Goal: Information Seeking & Learning: Learn about a topic

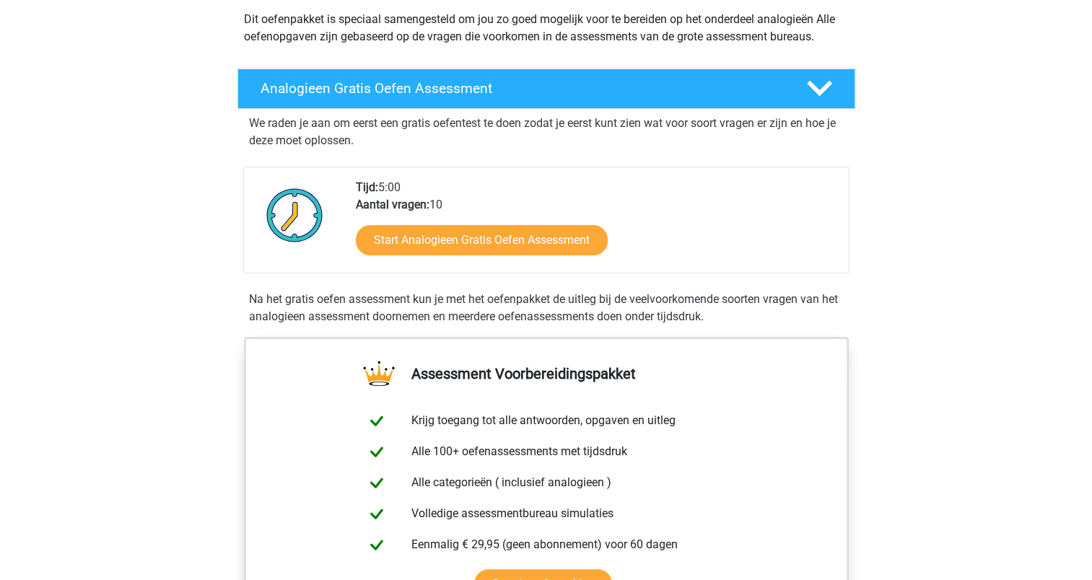
scroll to position [172, 0]
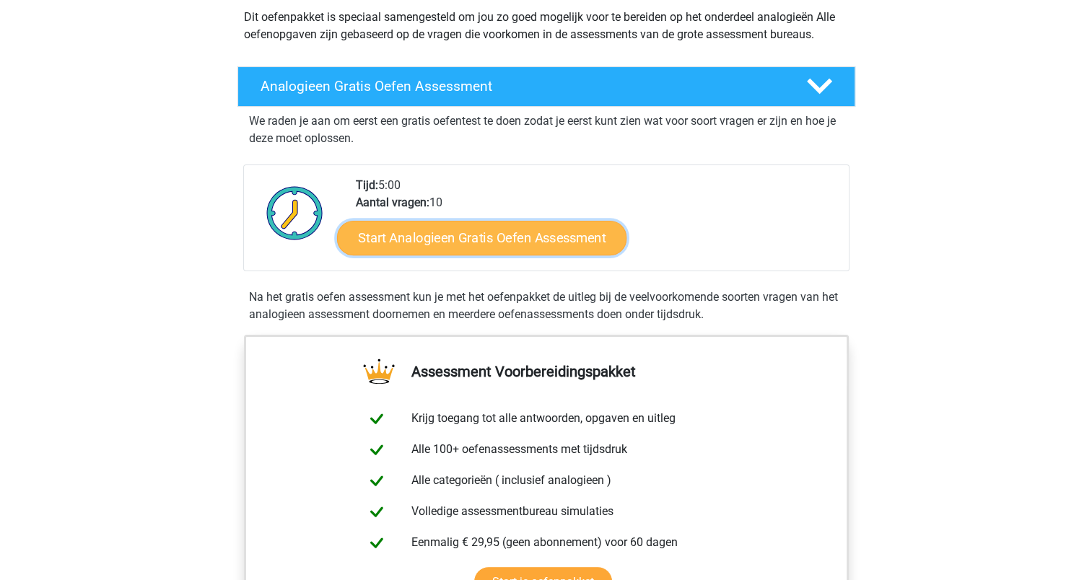
click at [476, 240] on link "Start Analogieen Gratis Oefen Assessment" at bounding box center [481, 237] width 289 height 35
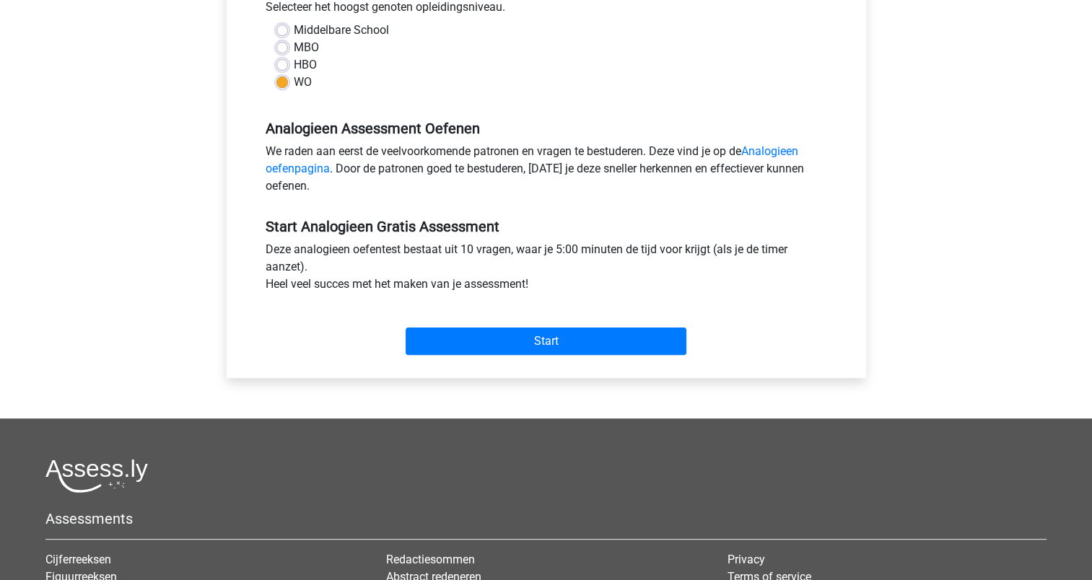
scroll to position [341, 0]
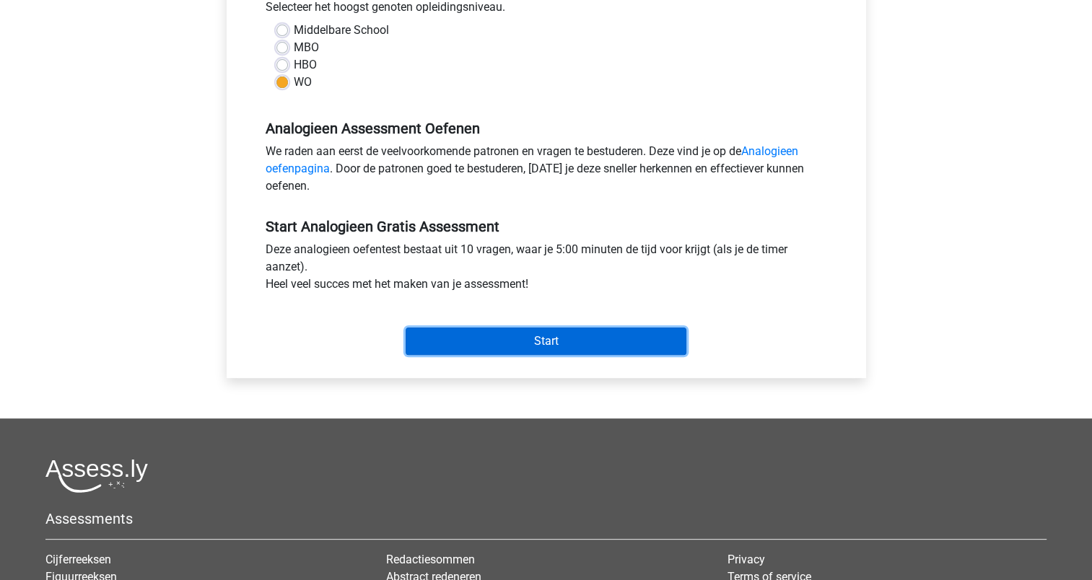
click at [505, 334] on input "Start" at bounding box center [546, 341] width 281 height 27
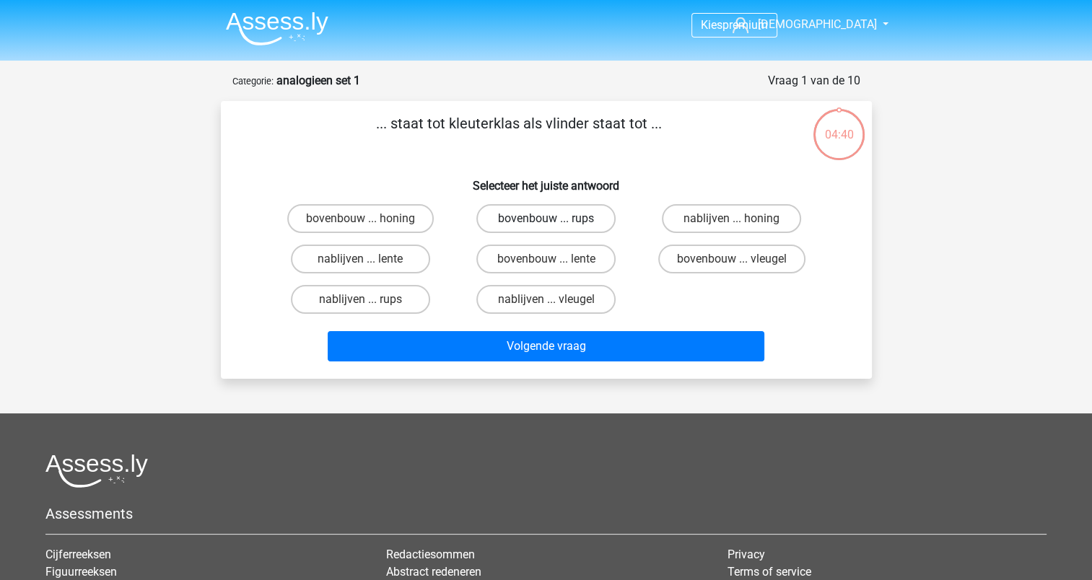
click at [584, 224] on label "bovenbouw ... rups" at bounding box center [545, 218] width 139 height 29
click at [555, 224] on input "bovenbouw ... rups" at bounding box center [550, 223] width 9 height 9
radio input "true"
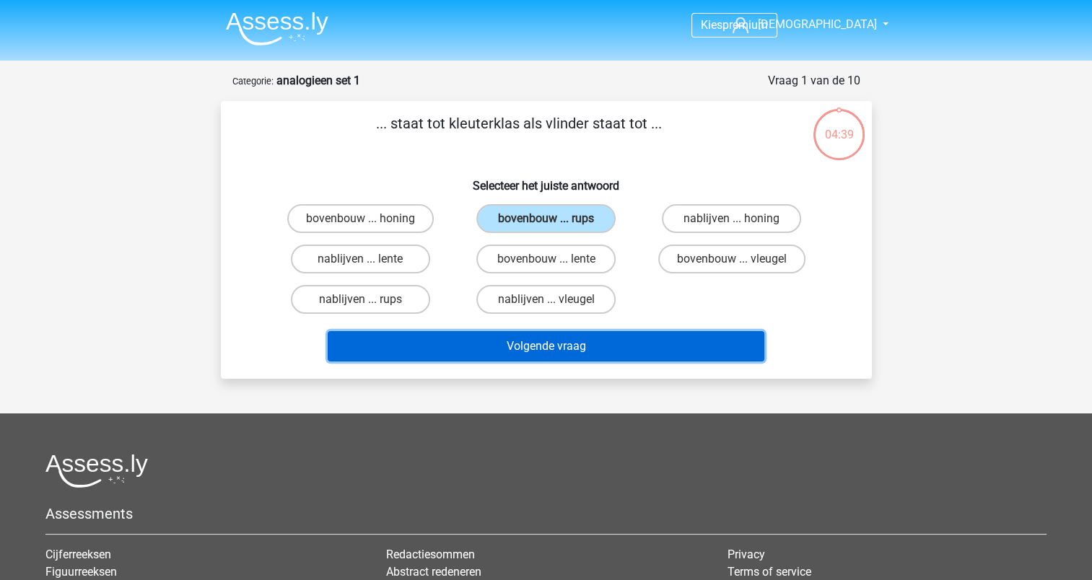
click at [574, 341] on button "Volgende vraag" at bounding box center [546, 346] width 437 height 30
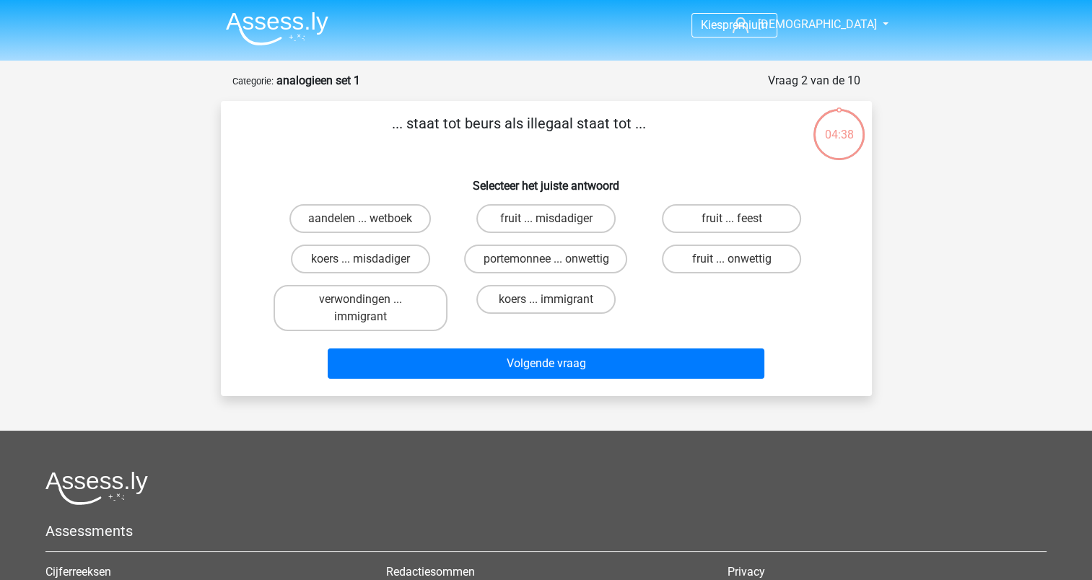
scroll to position [72, 0]
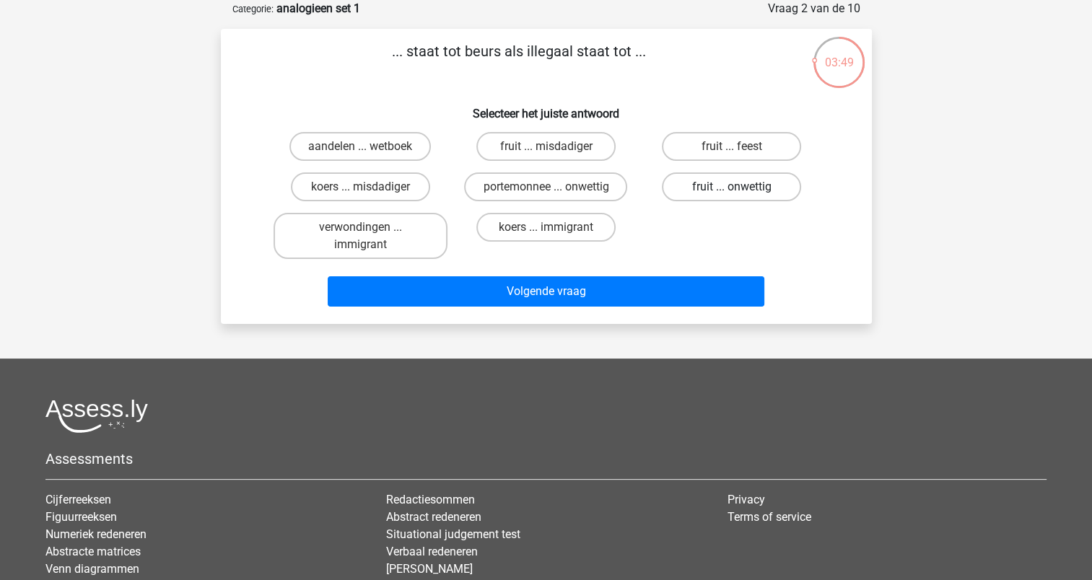
click at [762, 191] on label "fruit ... onwettig" at bounding box center [731, 187] width 139 height 29
click at [741, 191] on input "fruit ... onwettig" at bounding box center [736, 191] width 9 height 9
radio input "true"
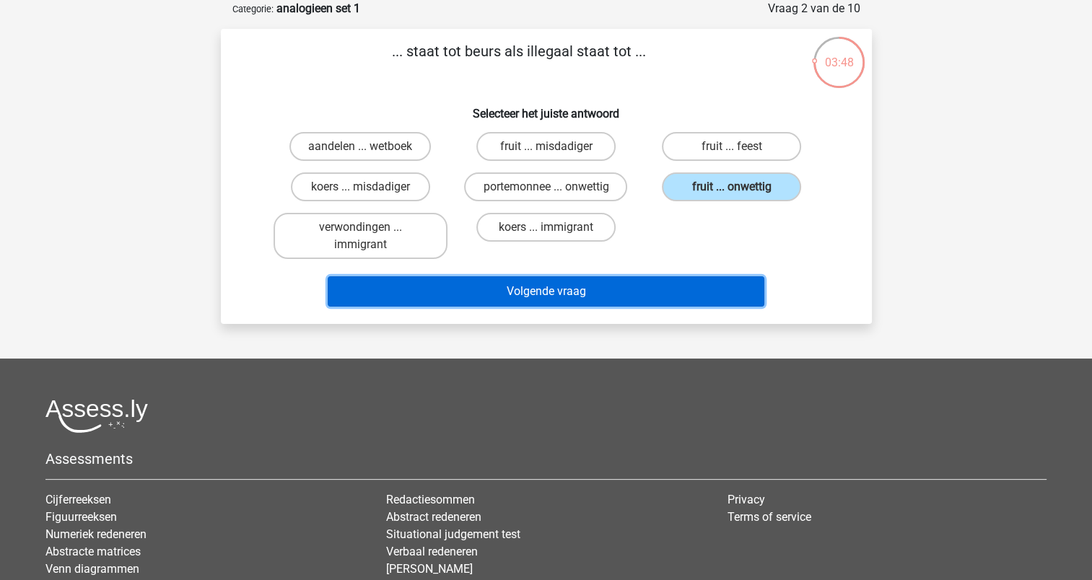
click at [676, 282] on button "Volgende vraag" at bounding box center [546, 291] width 437 height 30
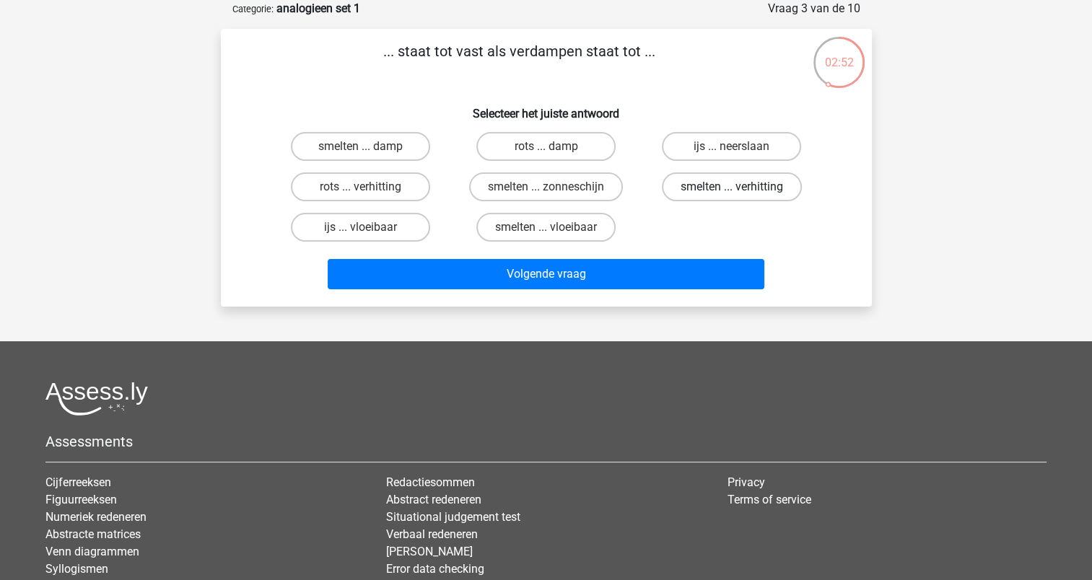
click at [725, 196] on label "smelten ... verhitting" at bounding box center [732, 187] width 140 height 29
click at [732, 196] on input "smelten ... verhitting" at bounding box center [736, 191] width 9 height 9
radio input "true"
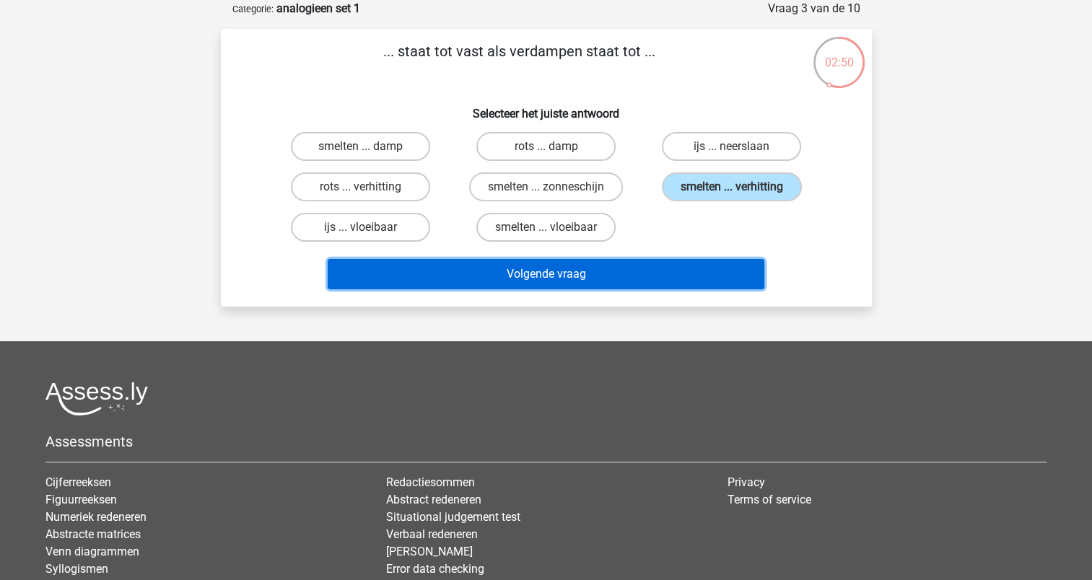
click at [673, 259] on button "Volgende vraag" at bounding box center [546, 274] width 437 height 30
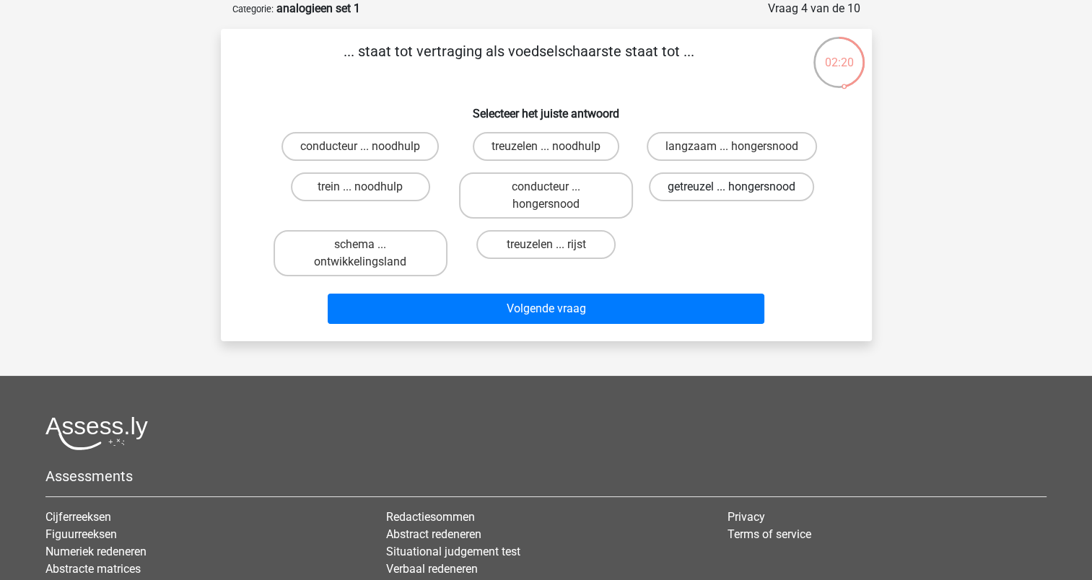
click at [762, 195] on label "getreuzel ... hongersnood" at bounding box center [731, 187] width 165 height 29
click at [741, 195] on input "getreuzel ... hongersnood" at bounding box center [736, 191] width 9 height 9
radio input "true"
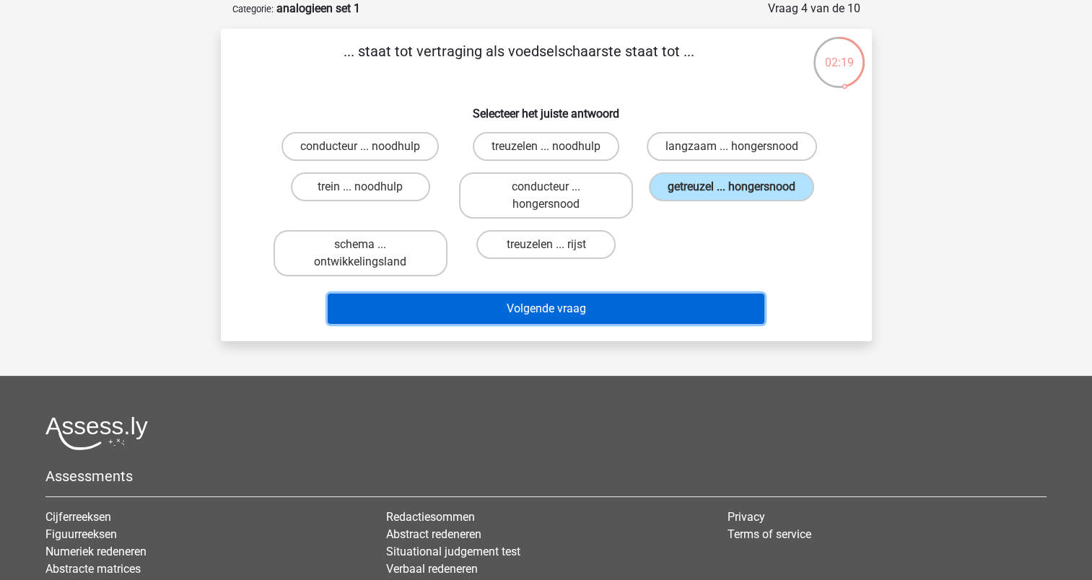
click at [668, 312] on button "Volgende vraag" at bounding box center [546, 309] width 437 height 30
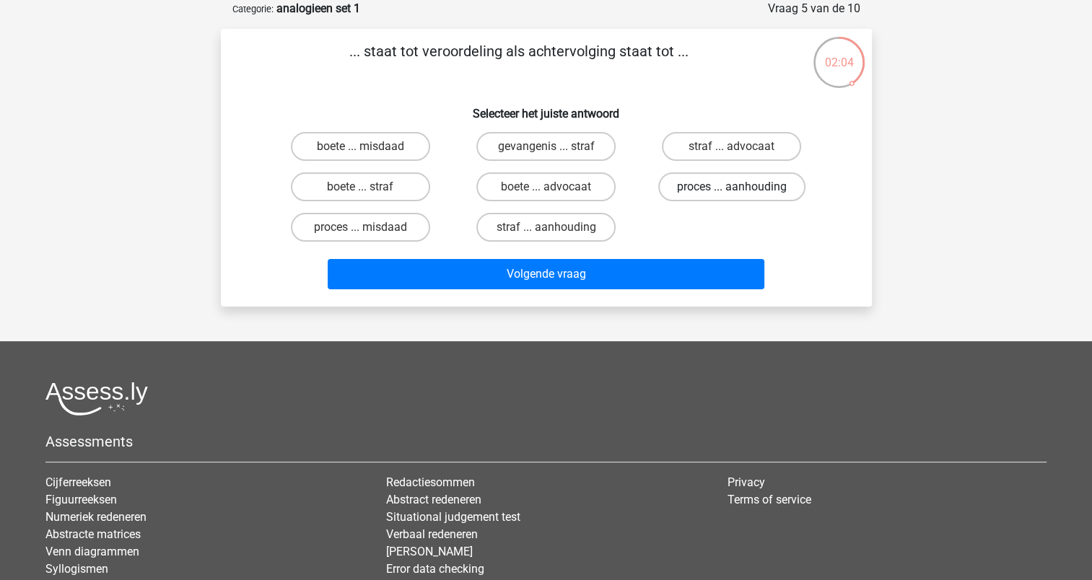
click at [756, 190] on label "proces ... aanhouding" at bounding box center [731, 187] width 147 height 29
click at [741, 190] on input "proces ... aanhouding" at bounding box center [736, 191] width 9 height 9
radio input "true"
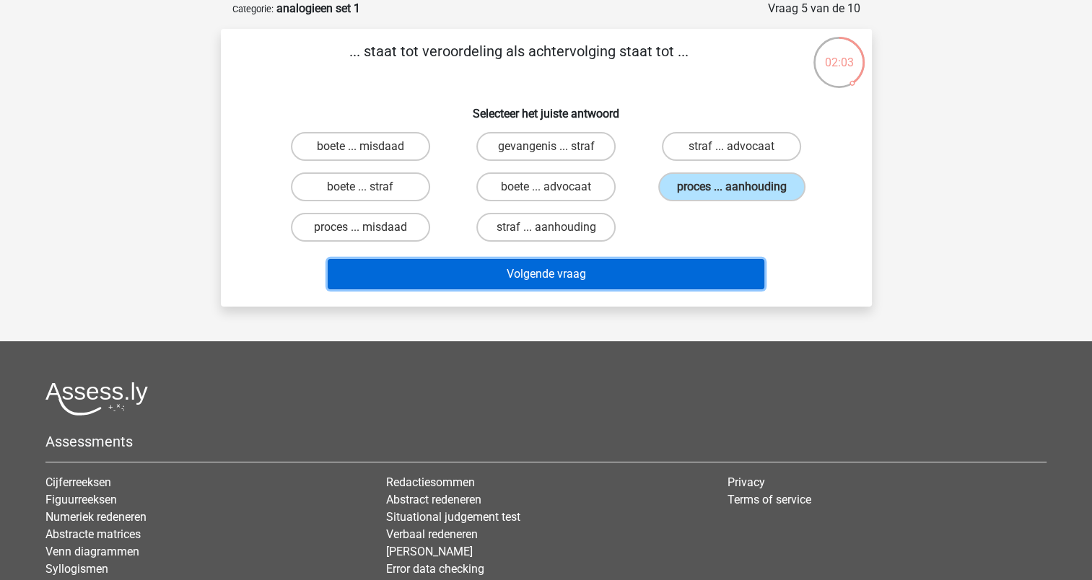
click at [674, 277] on button "Volgende vraag" at bounding box center [546, 274] width 437 height 30
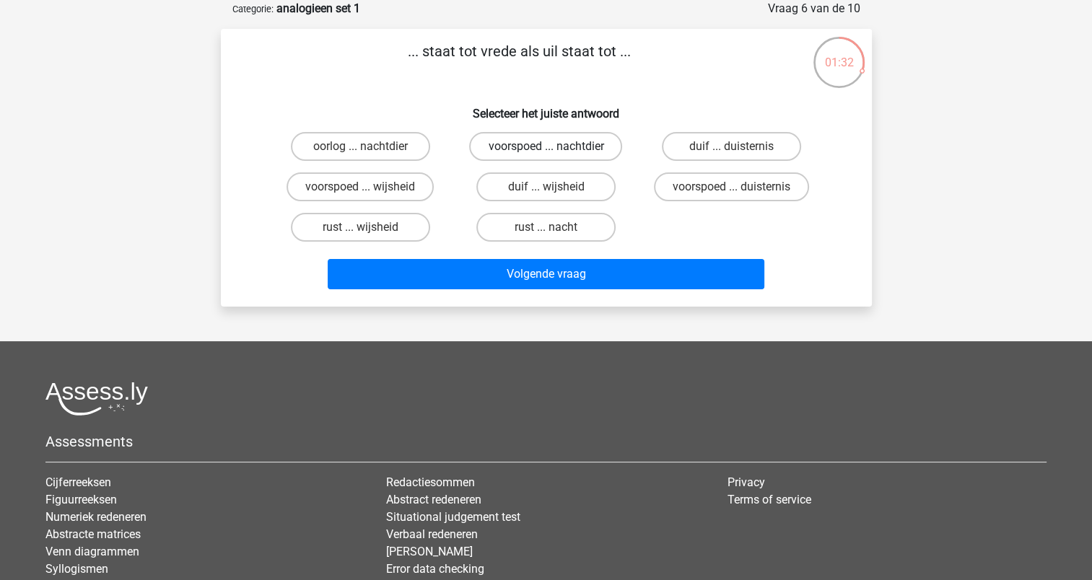
click at [544, 147] on label "voorspoed ... nachtdier" at bounding box center [545, 146] width 153 height 29
click at [546, 147] on input "voorspoed ... nachtdier" at bounding box center [550, 151] width 9 height 9
radio input "true"
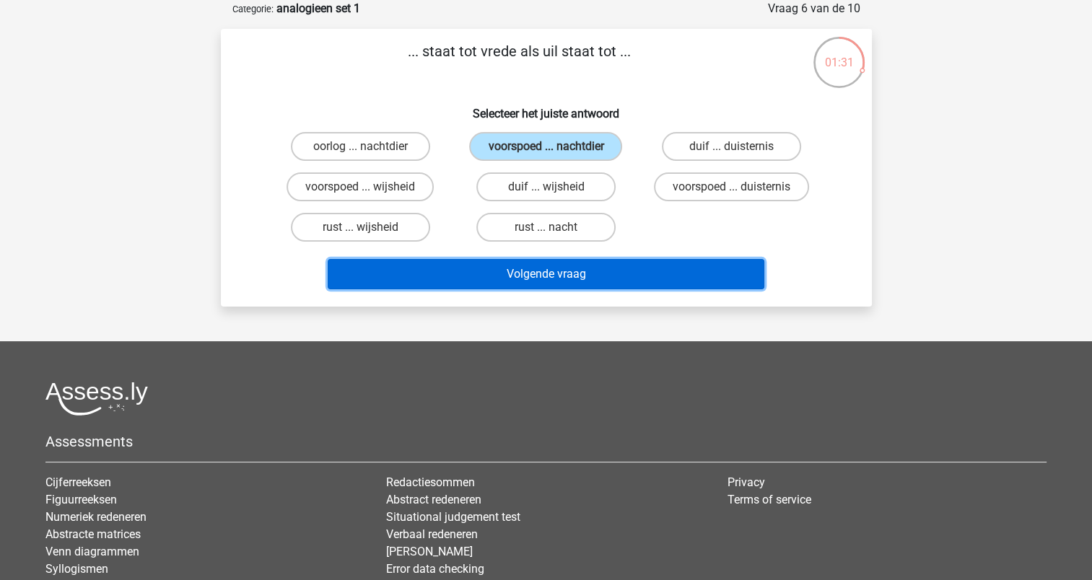
click at [536, 264] on button "Volgende vraag" at bounding box center [546, 274] width 437 height 30
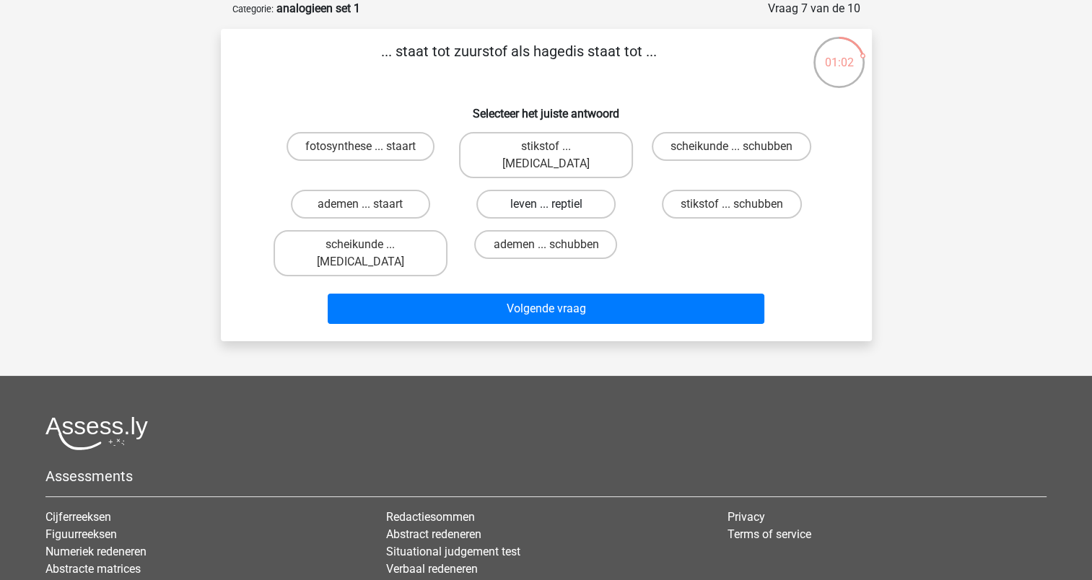
click at [531, 191] on label "leven ... reptiel" at bounding box center [545, 204] width 139 height 29
click at [546, 204] on input "leven ... reptiel" at bounding box center [550, 208] width 9 height 9
radio input "true"
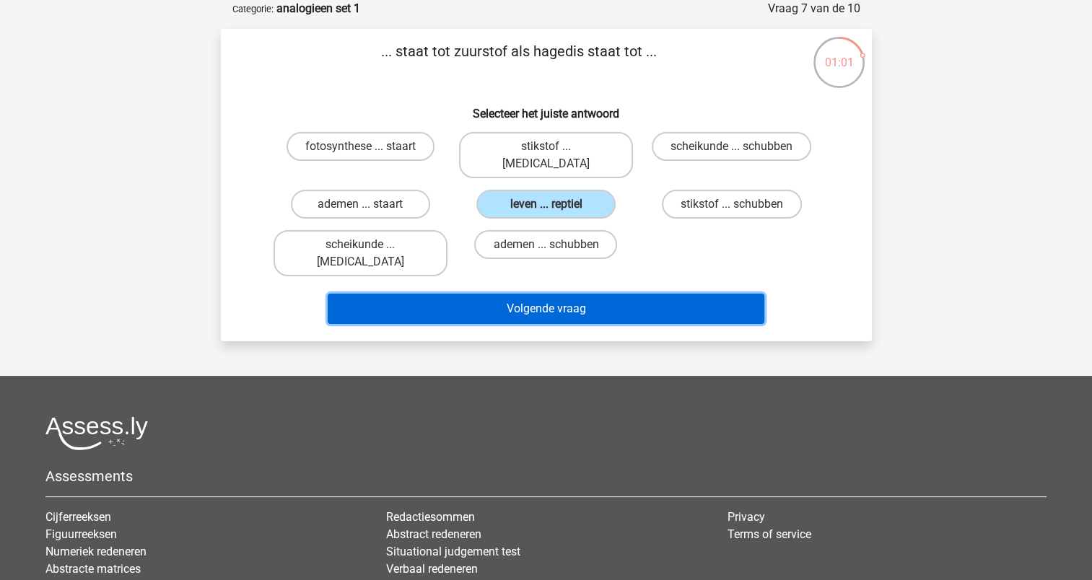
click at [538, 294] on button "Volgende vraag" at bounding box center [546, 309] width 437 height 30
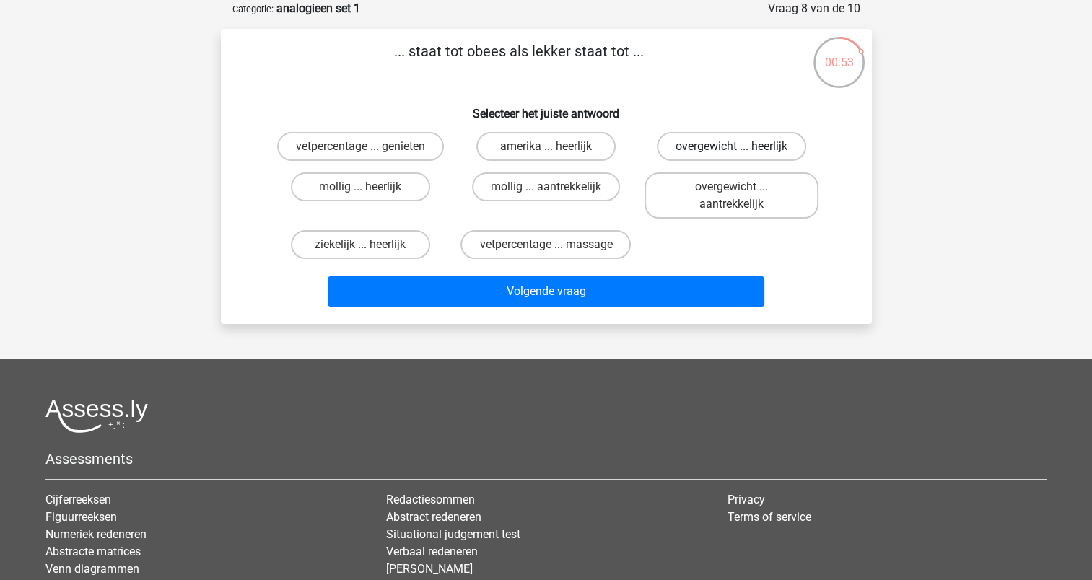
click at [785, 139] on label "overgewicht ... heerlijk" at bounding box center [731, 146] width 149 height 29
click at [741, 147] on input "overgewicht ... heerlijk" at bounding box center [736, 151] width 9 height 9
radio input "true"
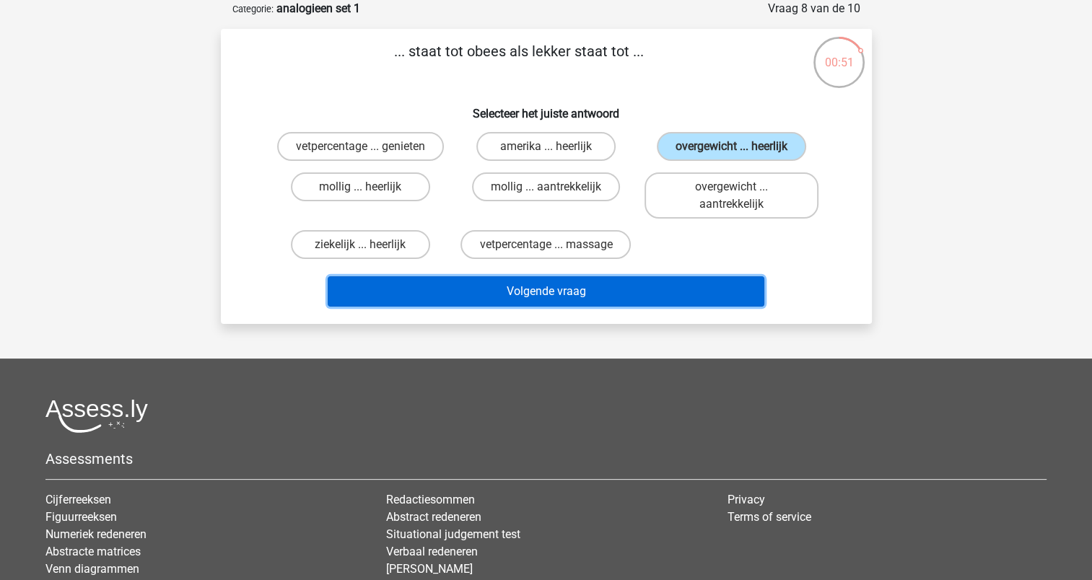
click at [653, 291] on button "Volgende vraag" at bounding box center [546, 291] width 437 height 30
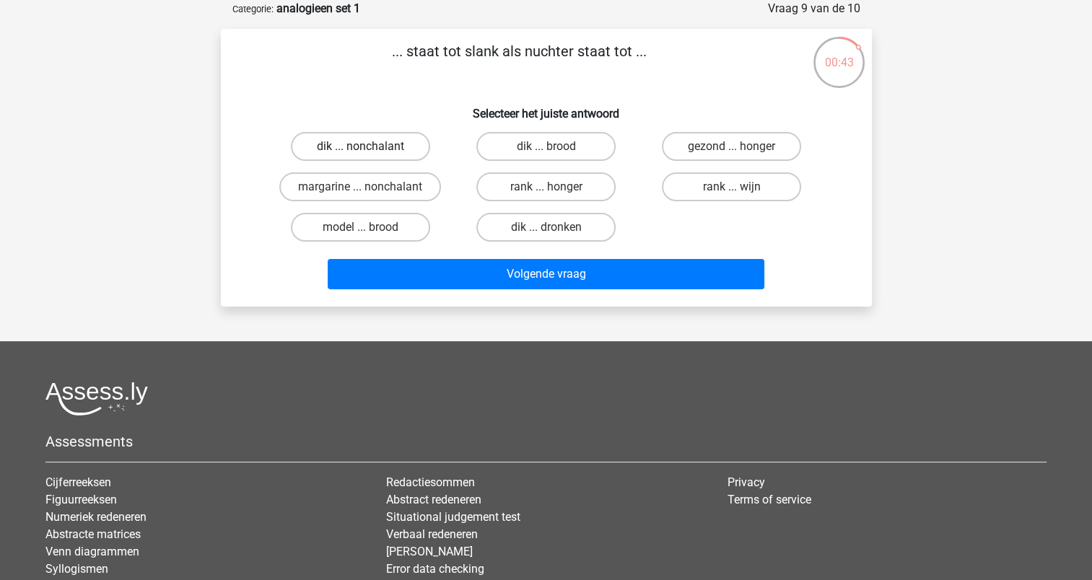
click at [385, 141] on label "dik ... nonchalant" at bounding box center [360, 146] width 139 height 29
click at [370, 147] on input "dik ... nonchalant" at bounding box center [364, 151] width 9 height 9
radio input "true"
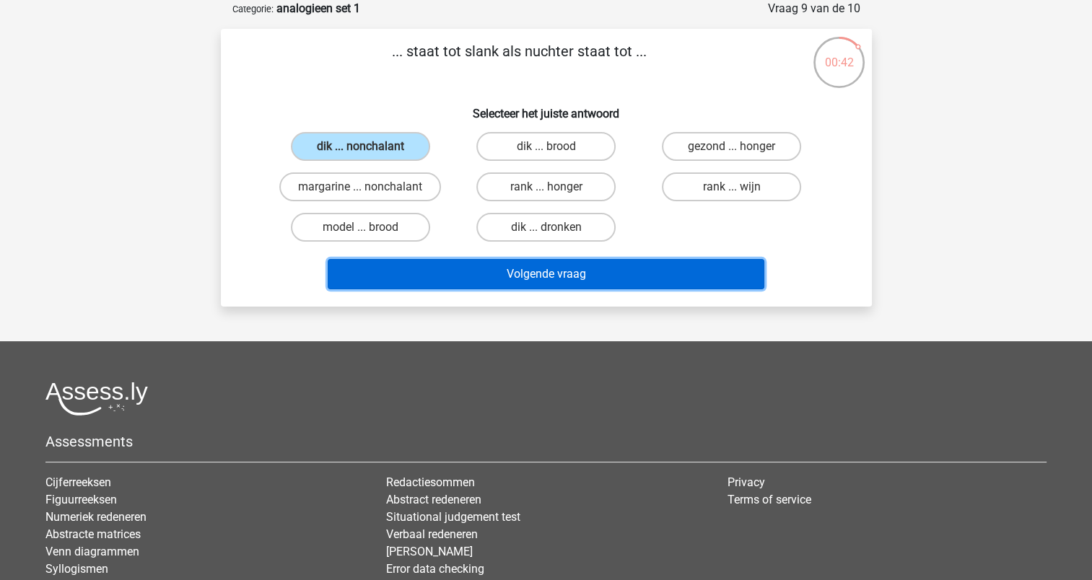
click at [471, 264] on button "Volgende vraag" at bounding box center [546, 274] width 437 height 30
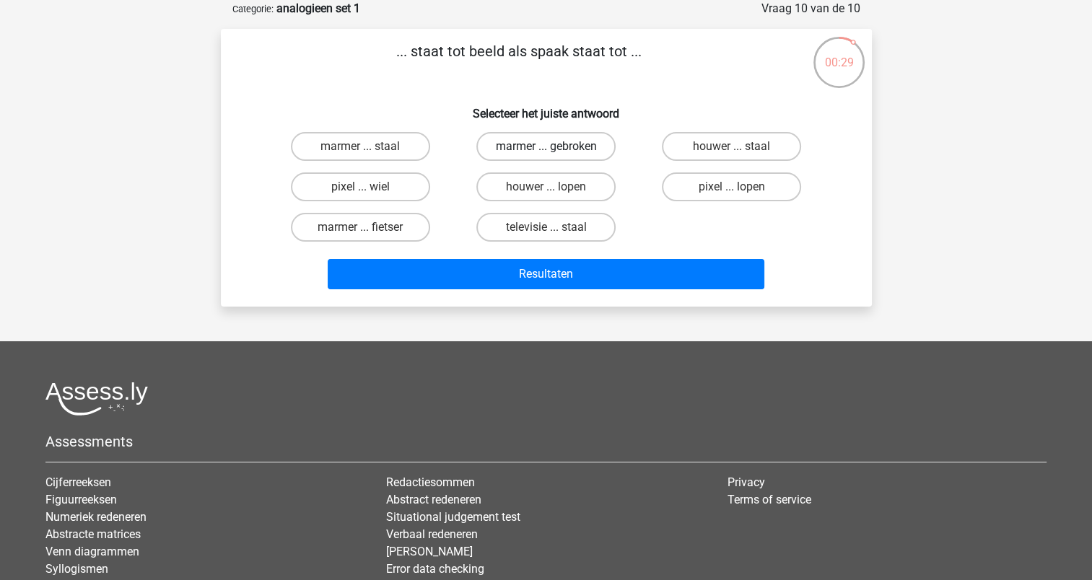
click at [587, 152] on label "marmer ... gebroken" at bounding box center [545, 146] width 139 height 29
click at [555, 152] on input "marmer ... gebroken" at bounding box center [550, 151] width 9 height 9
radio input "true"
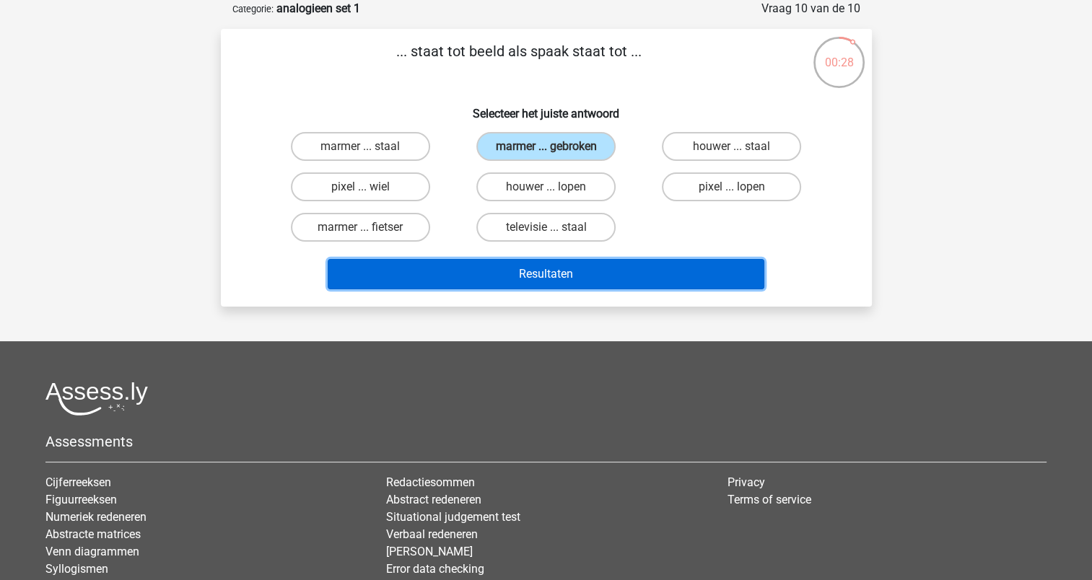
click at [591, 267] on button "Resultaten" at bounding box center [546, 274] width 437 height 30
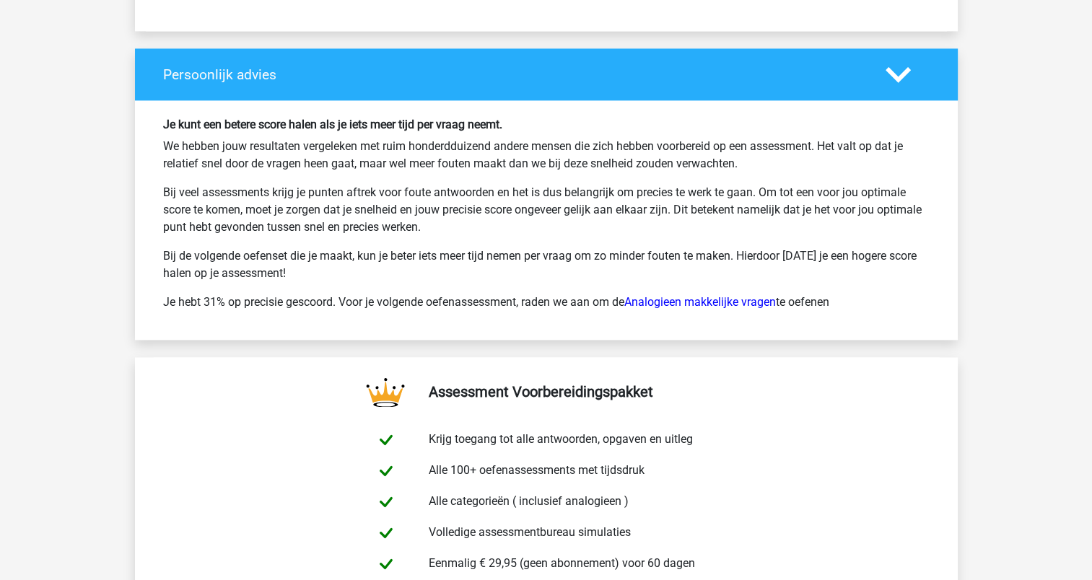
scroll to position [2180, 0]
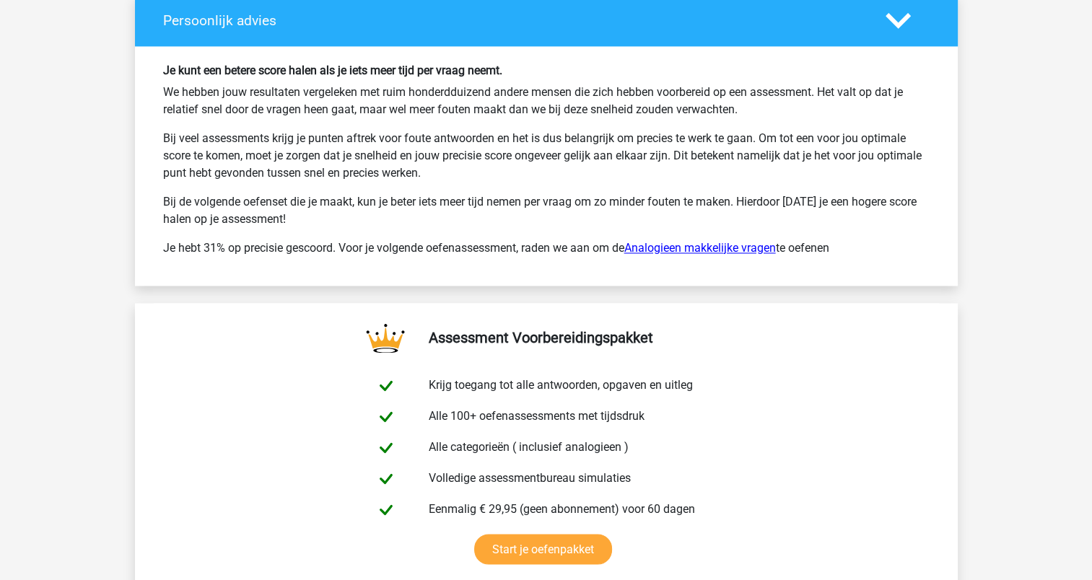
click at [678, 245] on link "Analogieen makkelijke vragen" at bounding box center [700, 248] width 152 height 14
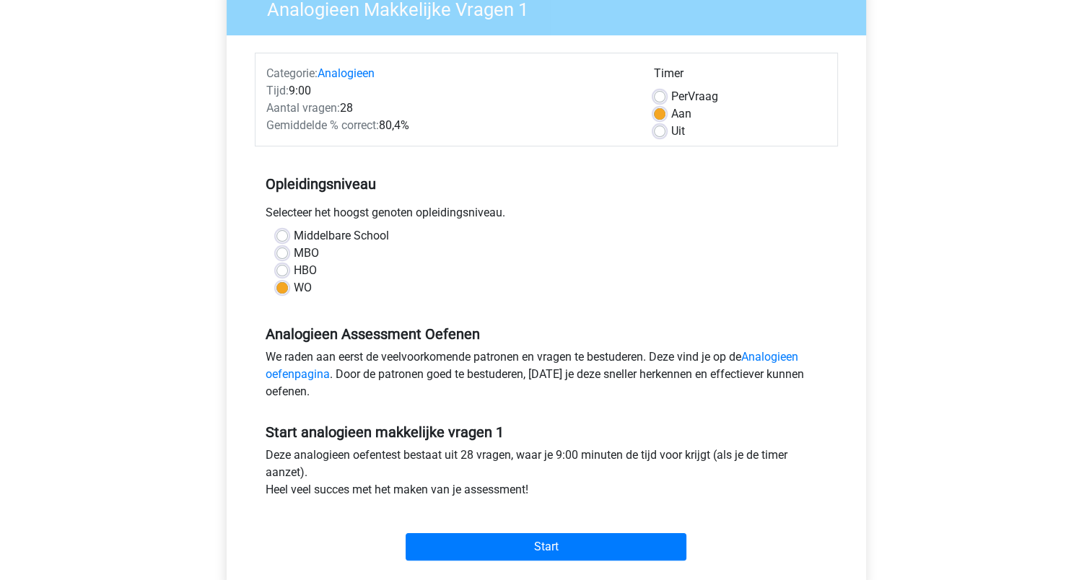
scroll to position [193, 0]
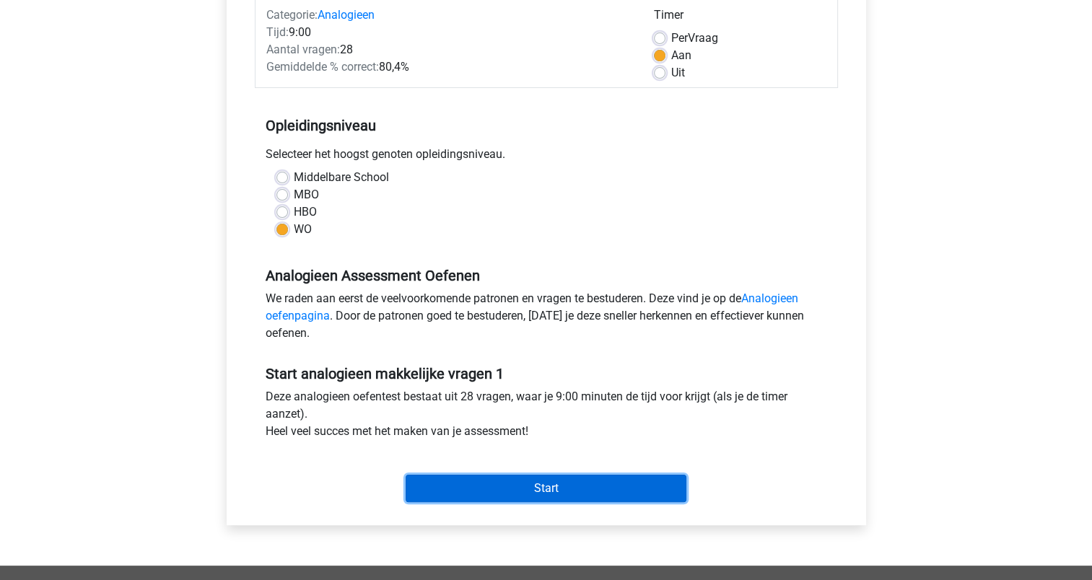
click at [582, 491] on input "Start" at bounding box center [546, 488] width 281 height 27
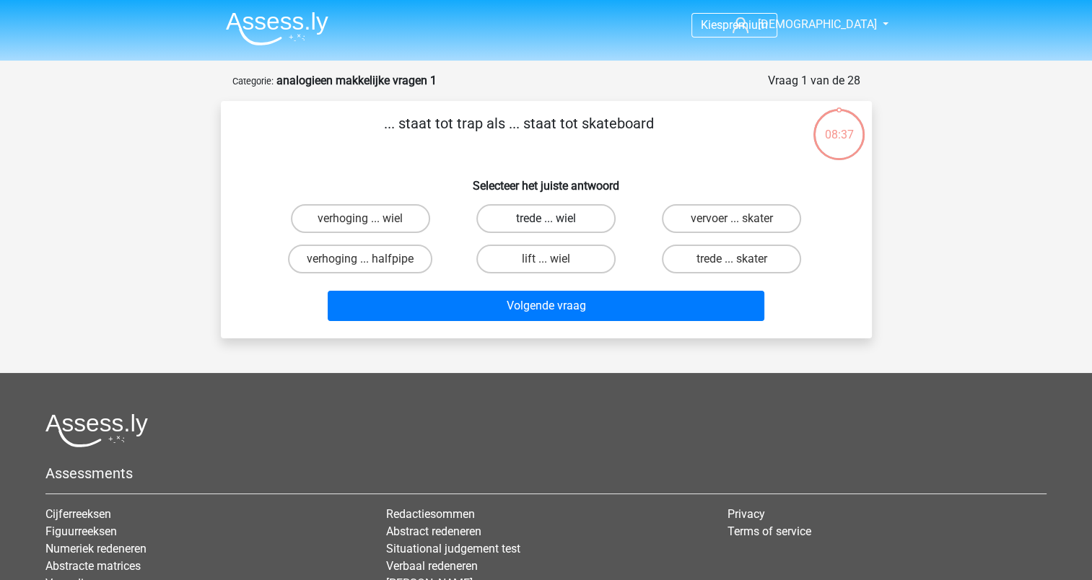
click at [508, 215] on label "trede ... wiel" at bounding box center [545, 218] width 139 height 29
click at [546, 219] on input "trede ... wiel" at bounding box center [550, 223] width 9 height 9
radio input "true"
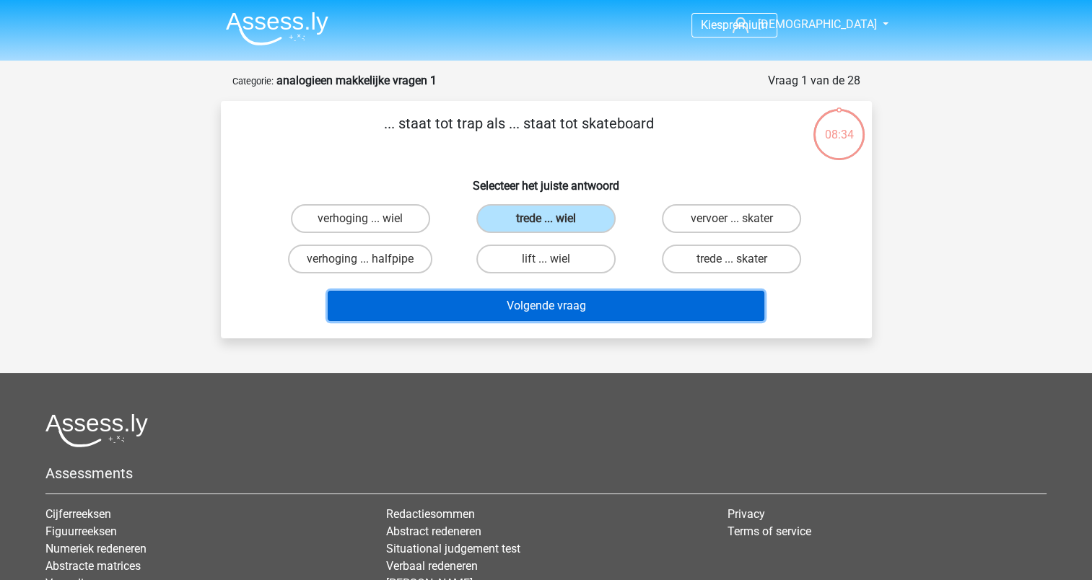
click at [526, 303] on button "Volgende vraag" at bounding box center [546, 306] width 437 height 30
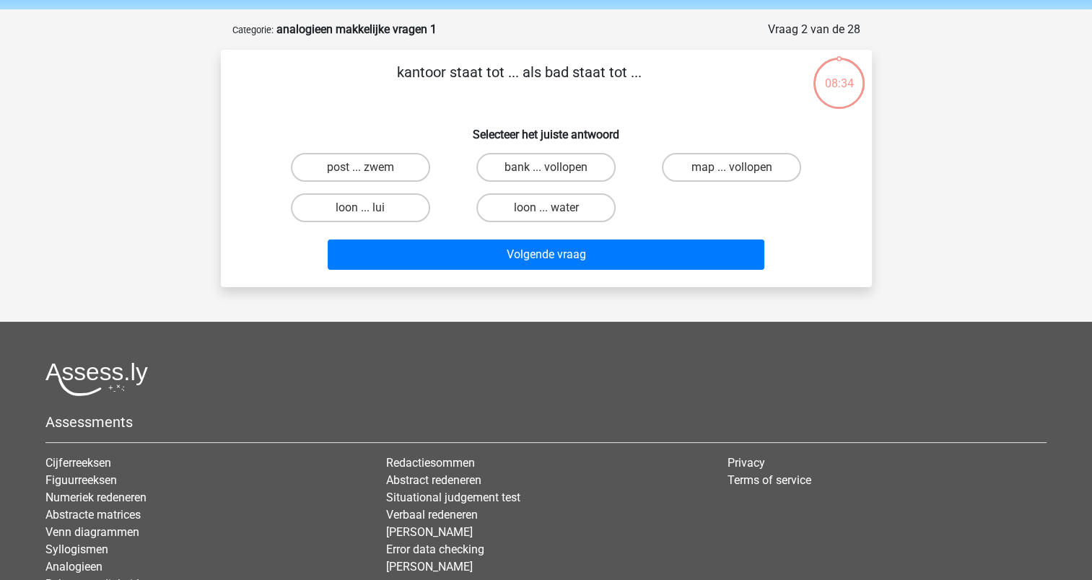
scroll to position [72, 0]
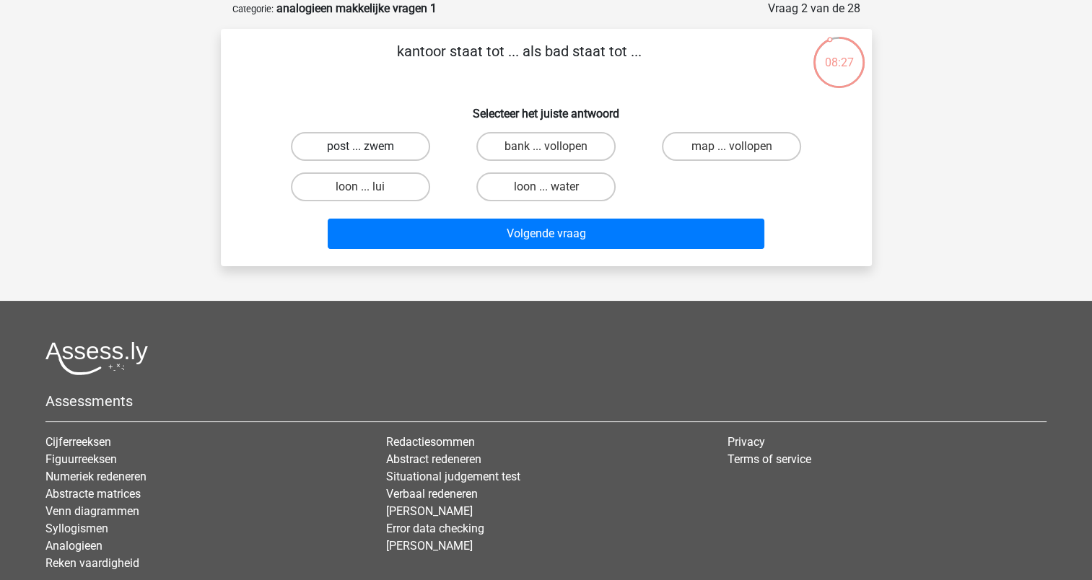
click at [383, 149] on label "post ... zwem" at bounding box center [360, 146] width 139 height 29
click at [370, 149] on input "post ... zwem" at bounding box center [364, 151] width 9 height 9
radio input "true"
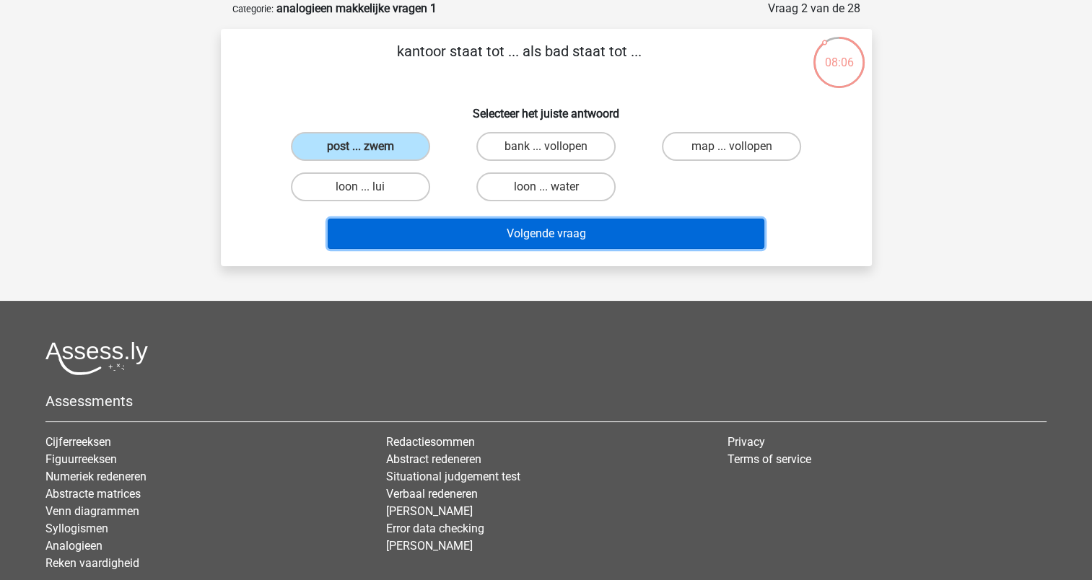
click at [487, 234] on button "Volgende vraag" at bounding box center [546, 234] width 437 height 30
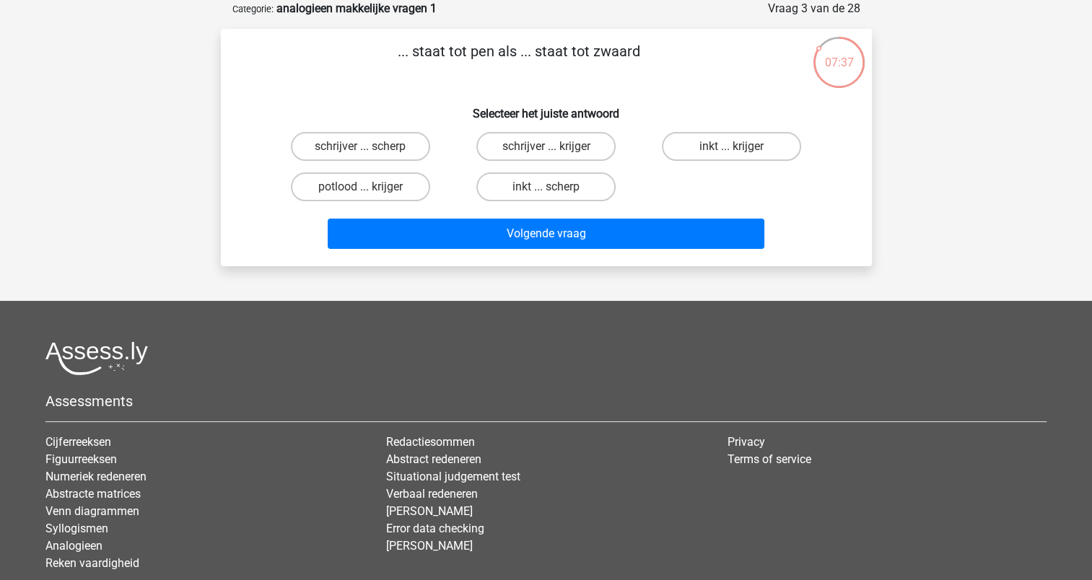
click at [546, 153] on input "schrijver ... krijger" at bounding box center [550, 151] width 9 height 9
radio input "true"
click at [570, 143] on label "schrijver ... krijger" at bounding box center [545, 146] width 139 height 29
click at [555, 147] on input "schrijver ... krijger" at bounding box center [550, 151] width 9 height 9
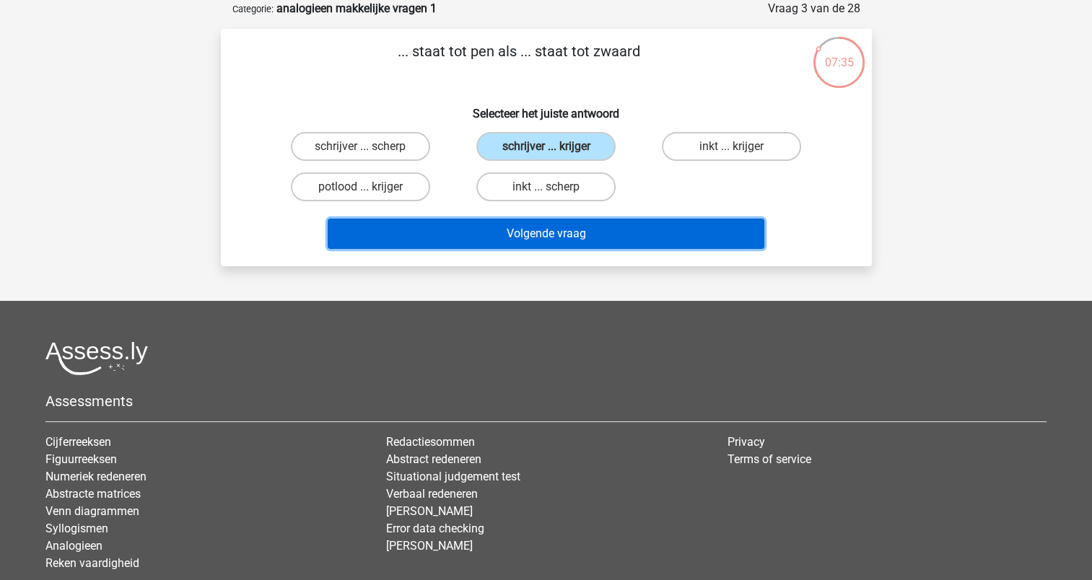
click at [555, 232] on button "Volgende vraag" at bounding box center [546, 234] width 437 height 30
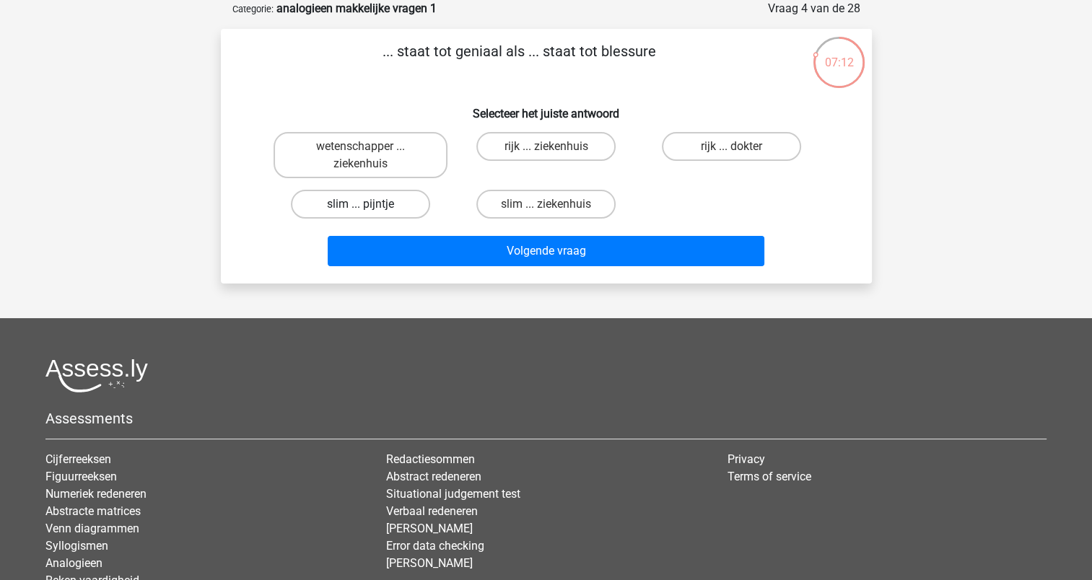
click at [404, 205] on label "slim ... pijntje" at bounding box center [360, 204] width 139 height 29
click at [370, 205] on input "slim ... pijntje" at bounding box center [364, 208] width 9 height 9
radio input "true"
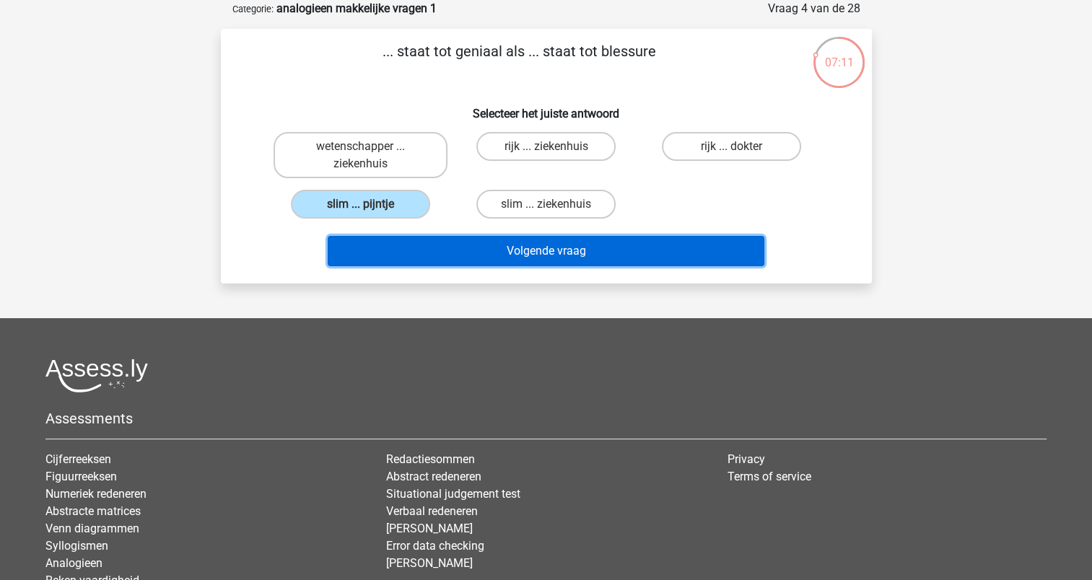
click at [473, 254] on button "Volgende vraag" at bounding box center [546, 251] width 437 height 30
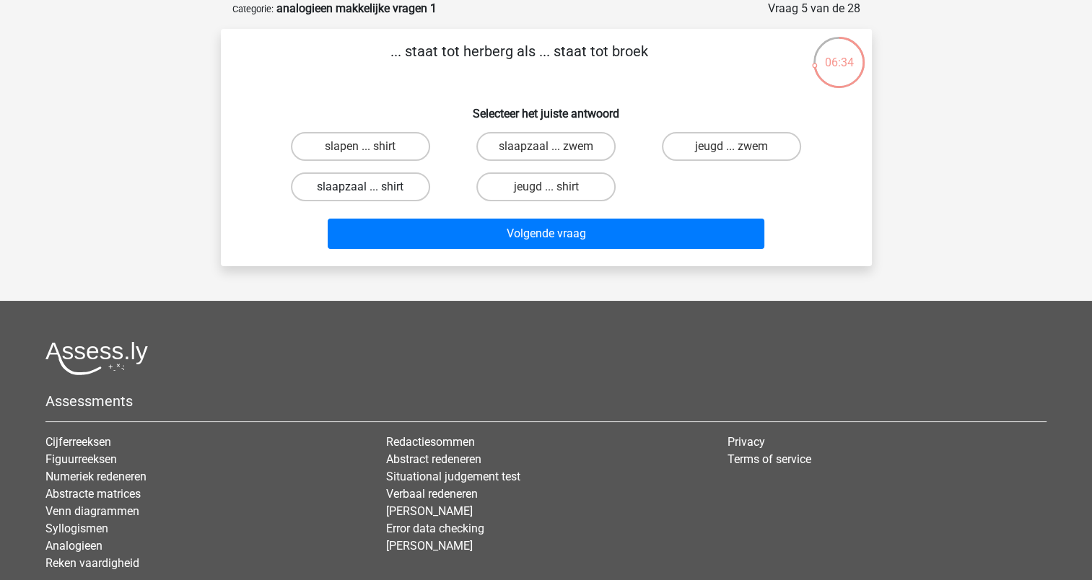
click at [410, 178] on label "slaapzaal ... shirt" at bounding box center [360, 187] width 139 height 29
click at [370, 187] on input "slaapzaal ... shirt" at bounding box center [364, 191] width 9 height 9
radio input "true"
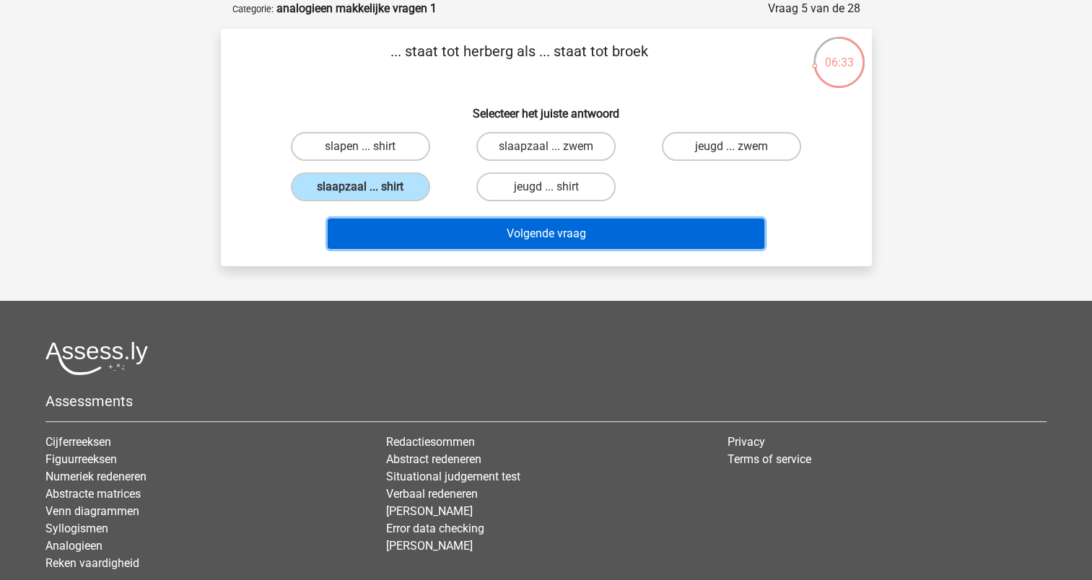
click at [471, 226] on button "Volgende vraag" at bounding box center [546, 234] width 437 height 30
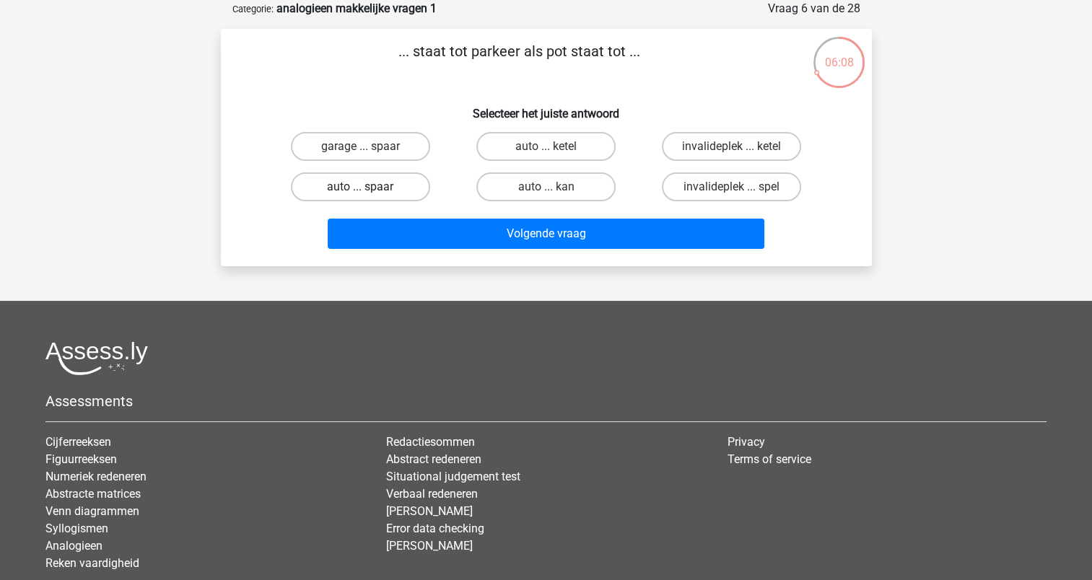
click at [414, 186] on label "auto ... spaar" at bounding box center [360, 187] width 139 height 29
click at [370, 187] on input "auto ... spaar" at bounding box center [364, 191] width 9 height 9
radio input "true"
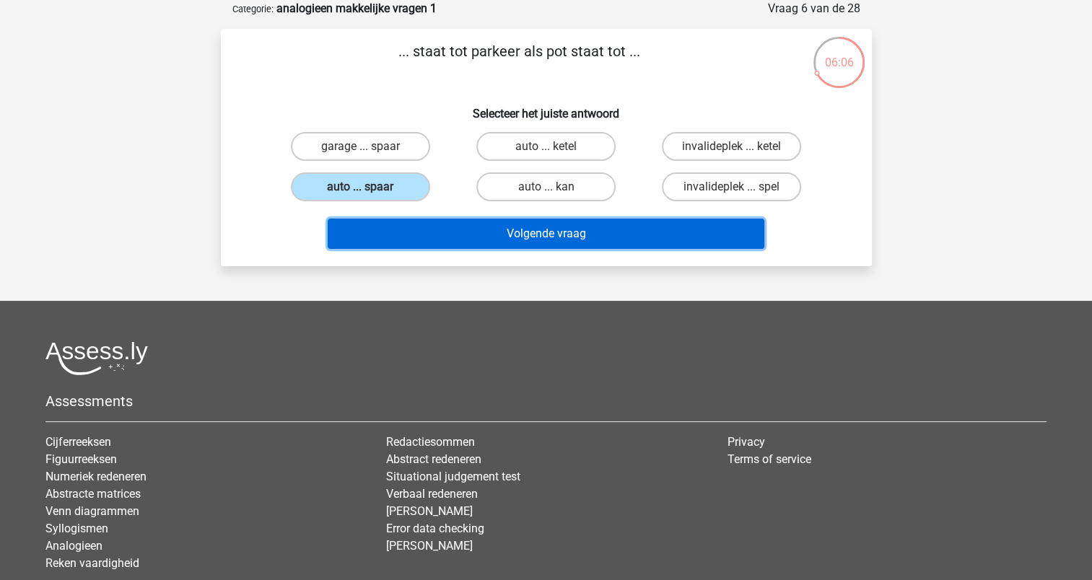
click at [468, 234] on button "Volgende vraag" at bounding box center [546, 234] width 437 height 30
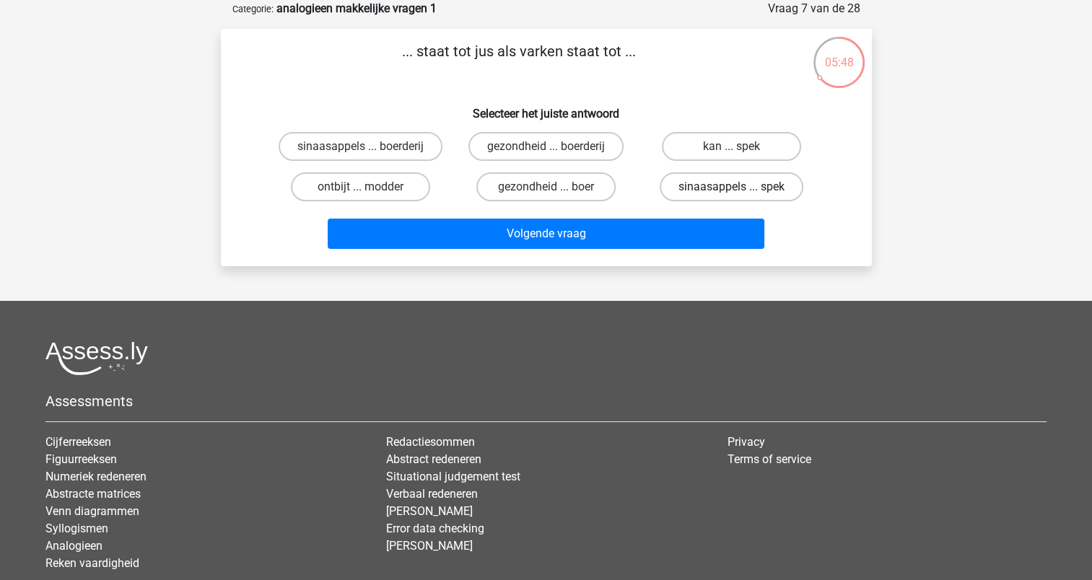
click at [712, 180] on label "sinaasappels ... spek" at bounding box center [732, 187] width 144 height 29
click at [732, 187] on input "sinaasappels ... spek" at bounding box center [736, 191] width 9 height 9
radio input "true"
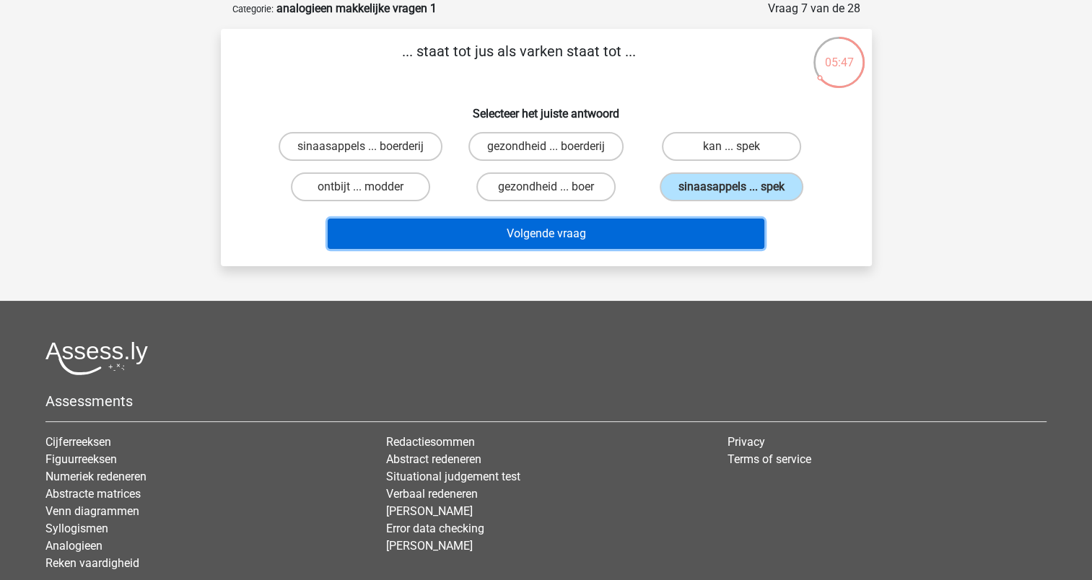
click at [658, 238] on button "Volgende vraag" at bounding box center [546, 234] width 437 height 30
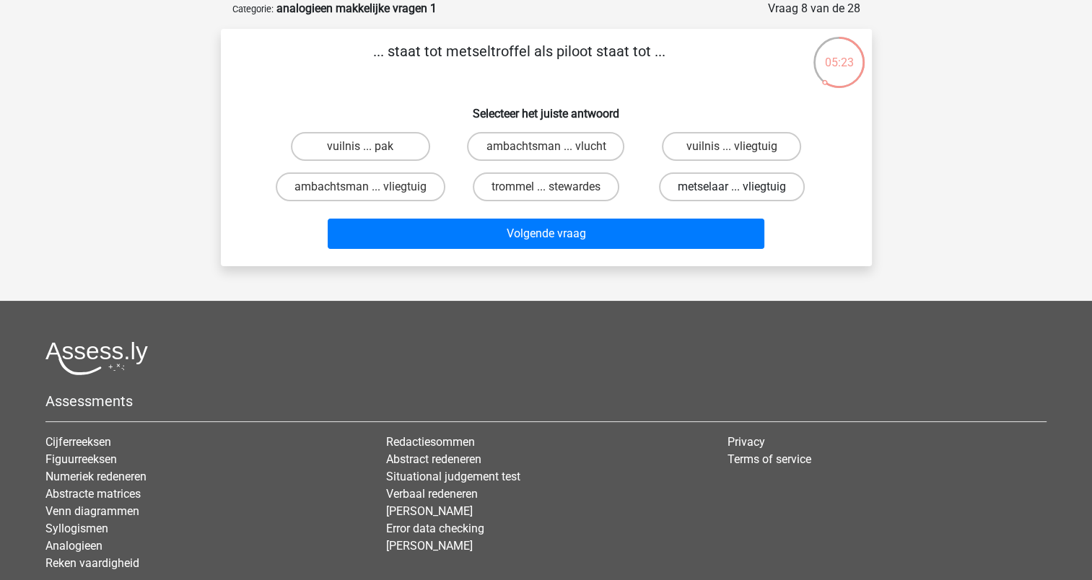
click at [719, 181] on label "metselaar ... vliegtuig" at bounding box center [732, 187] width 146 height 29
click at [732, 187] on input "metselaar ... vliegtuig" at bounding box center [736, 191] width 9 height 9
radio input "true"
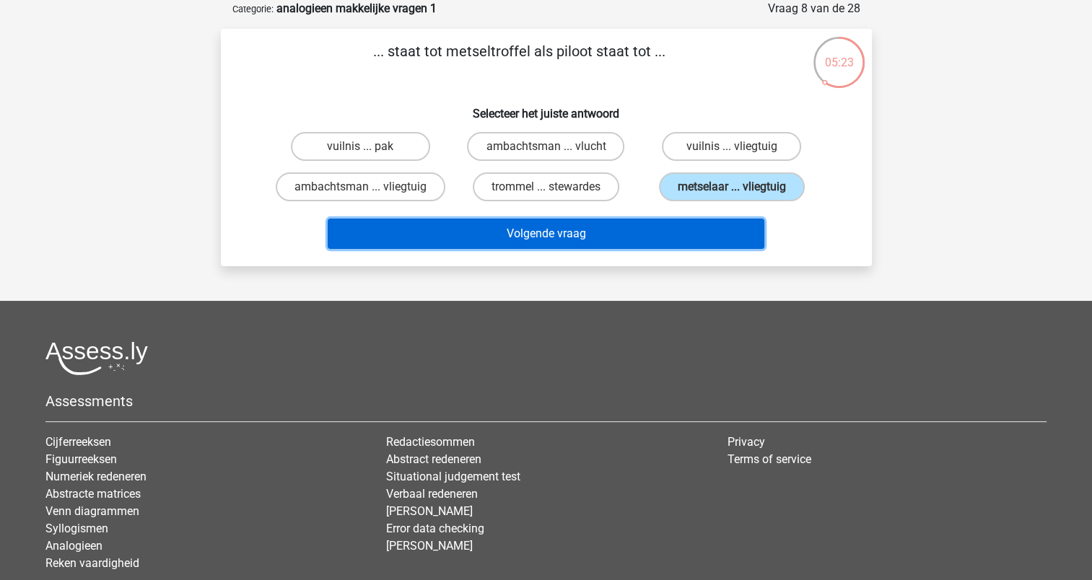
click at [692, 223] on button "Volgende vraag" at bounding box center [546, 234] width 437 height 30
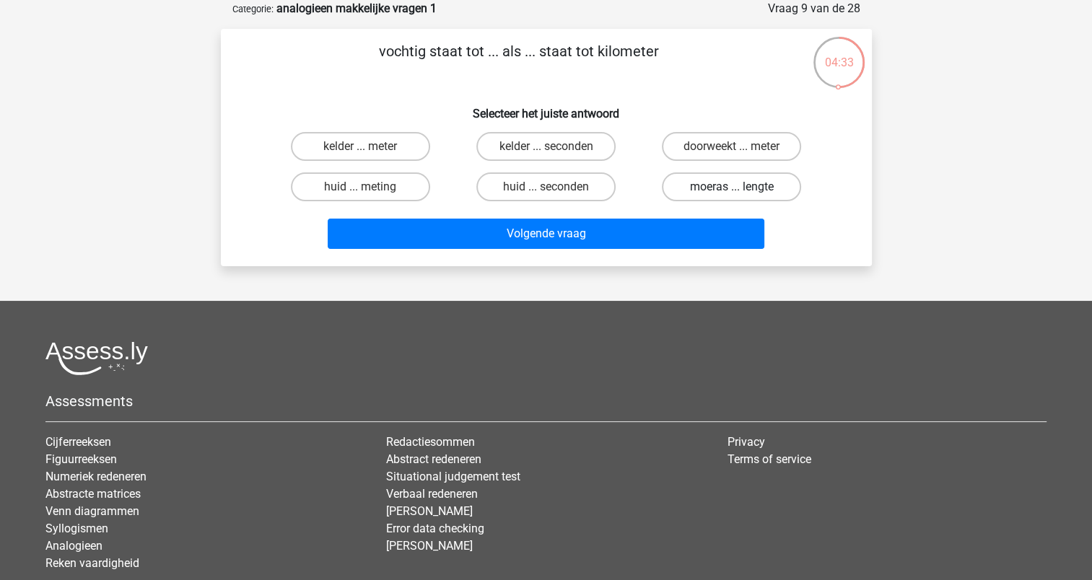
click at [726, 182] on label "moeras ... lengte" at bounding box center [731, 187] width 139 height 29
click at [732, 187] on input "moeras ... lengte" at bounding box center [736, 191] width 9 height 9
radio input "true"
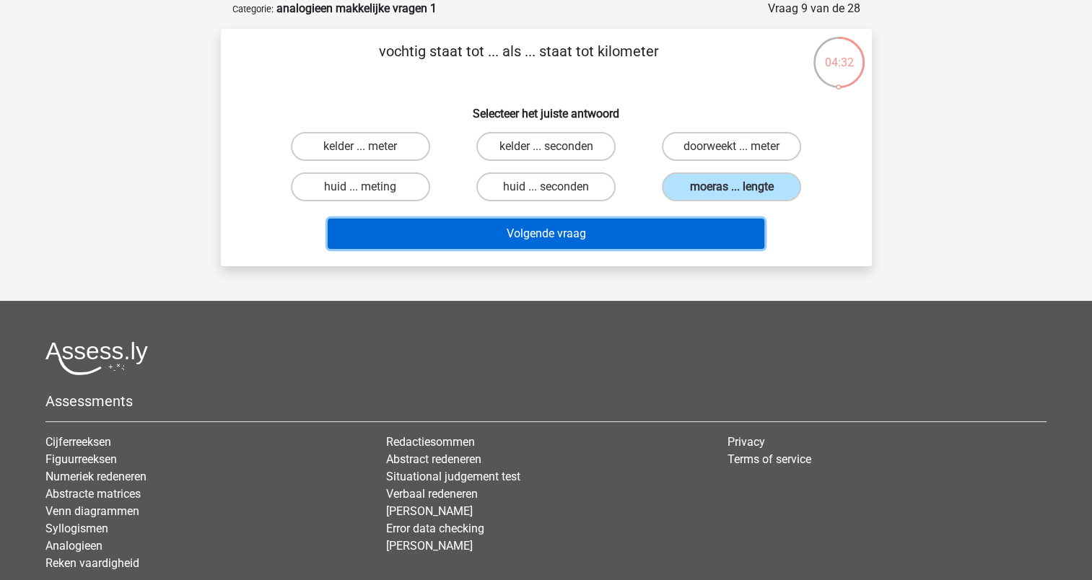
click at [687, 233] on button "Volgende vraag" at bounding box center [546, 234] width 437 height 30
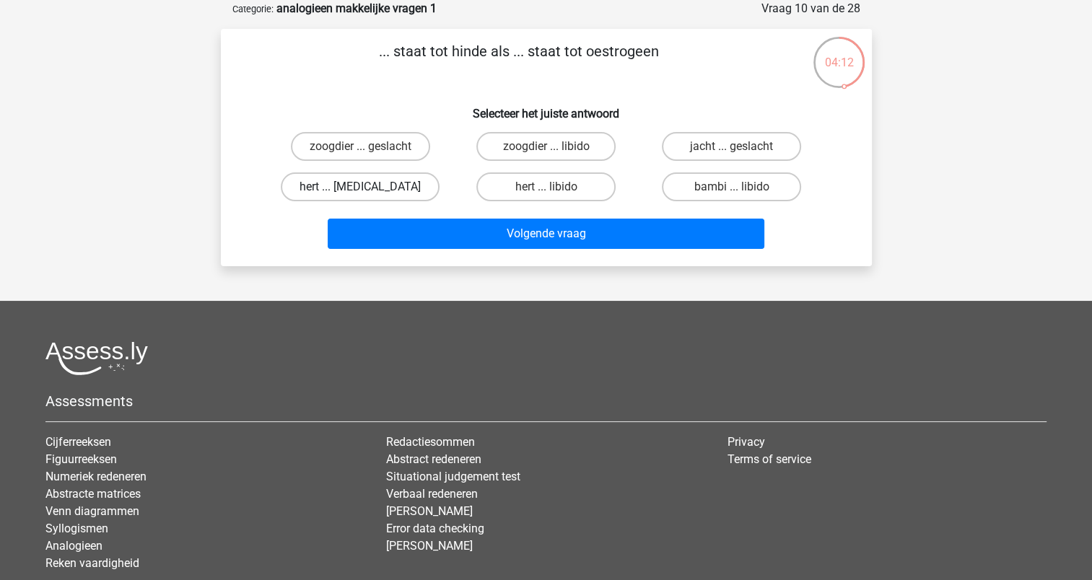
click at [382, 199] on label "hert ... testosteron" at bounding box center [360, 187] width 159 height 29
click at [370, 196] on input "hert ... testosteron" at bounding box center [364, 191] width 9 height 9
radio input "true"
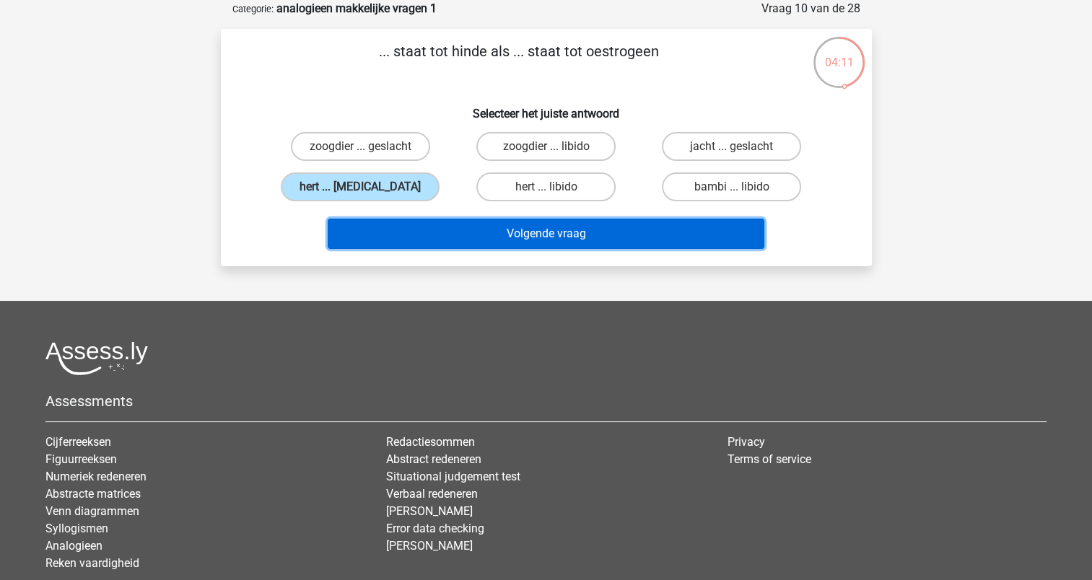
click at [448, 243] on button "Volgende vraag" at bounding box center [546, 234] width 437 height 30
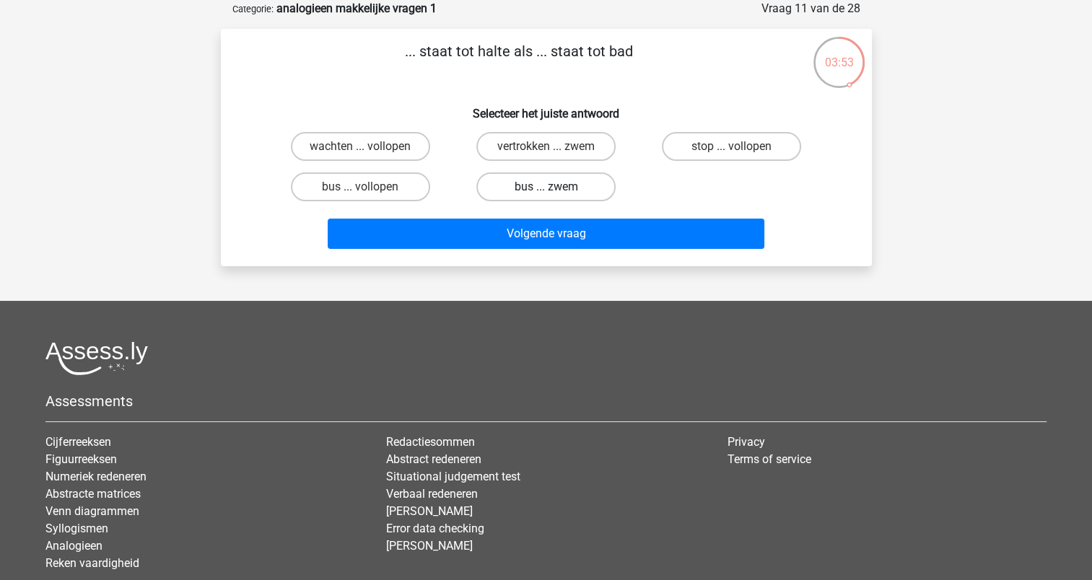
click at [511, 189] on label "bus ... zwem" at bounding box center [545, 187] width 139 height 29
click at [546, 189] on input "bus ... zwem" at bounding box center [550, 191] width 9 height 9
radio input "true"
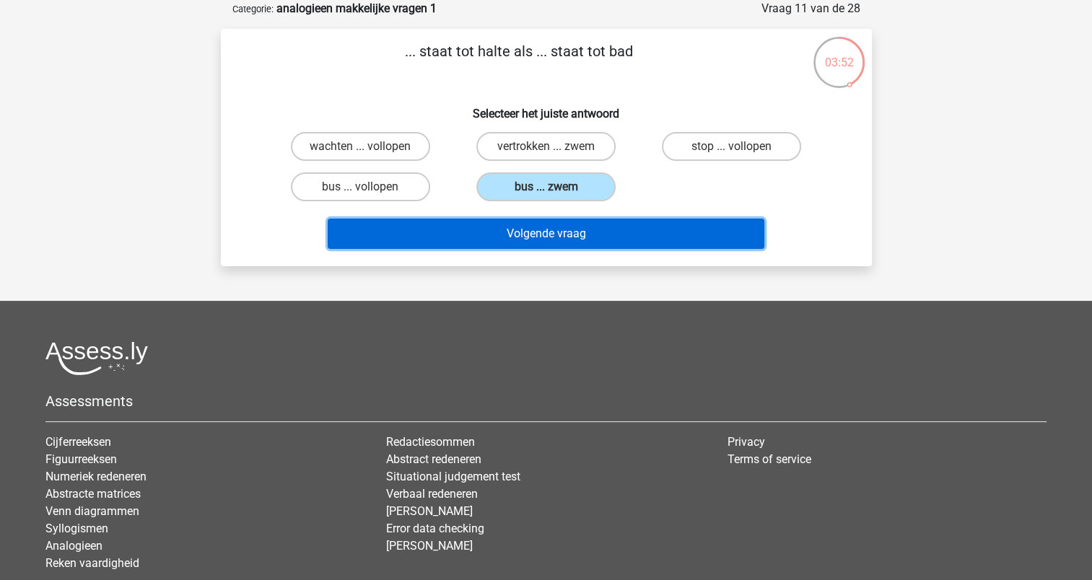
click at [521, 238] on button "Volgende vraag" at bounding box center [546, 234] width 437 height 30
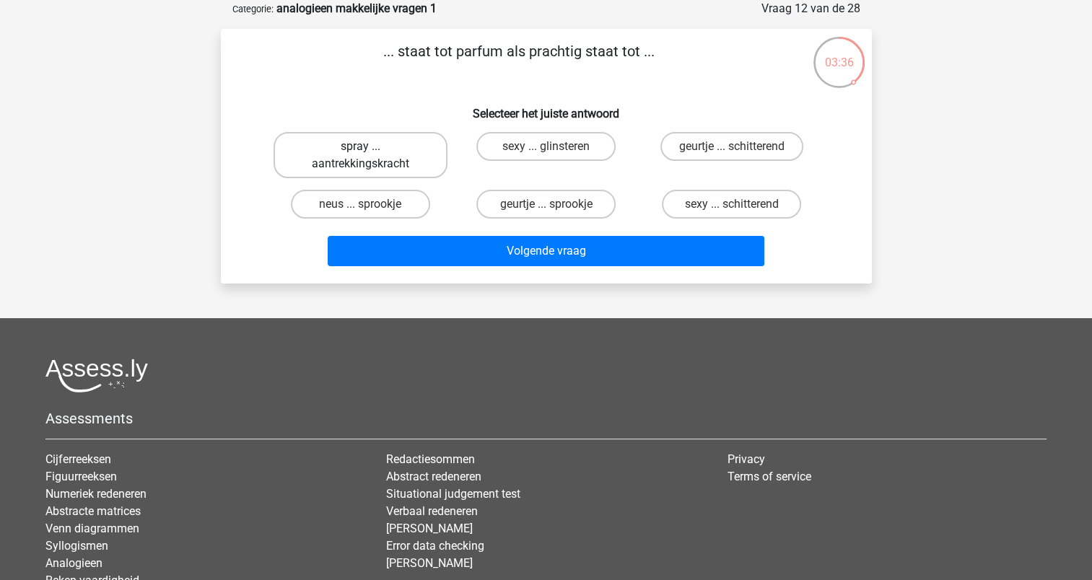
click at [414, 170] on label "spray ... aantrekkingskracht" at bounding box center [361, 155] width 174 height 46
click at [370, 156] on input "spray ... aantrekkingskracht" at bounding box center [364, 151] width 9 height 9
radio input "true"
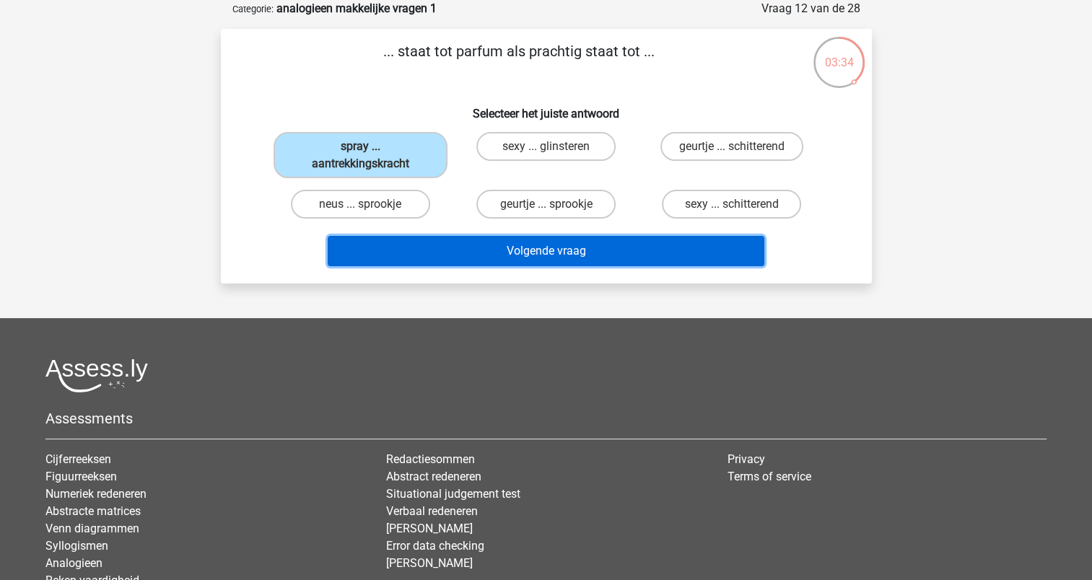
click at [474, 240] on button "Volgende vraag" at bounding box center [546, 251] width 437 height 30
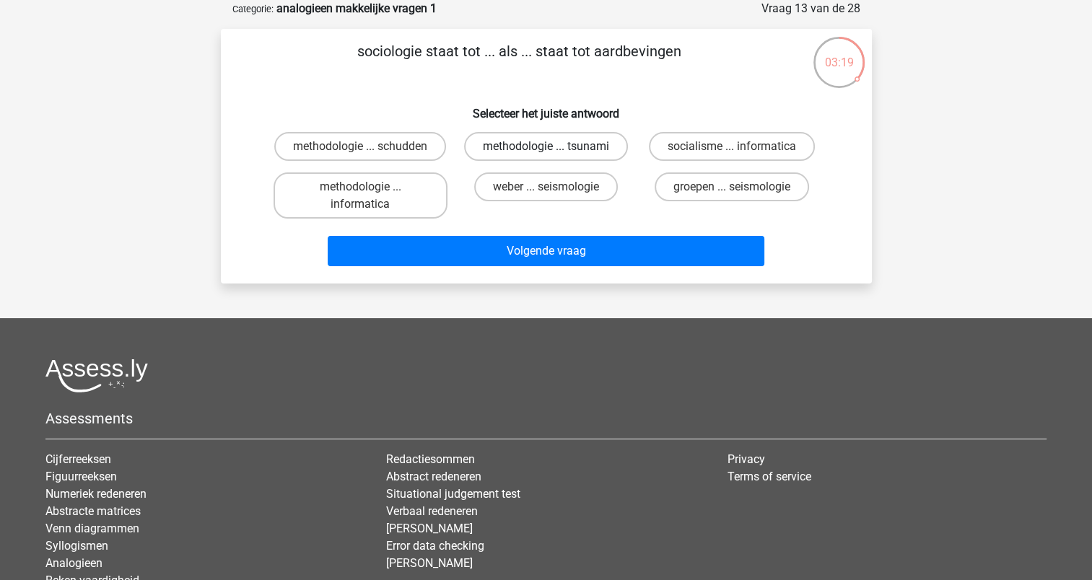
click at [528, 158] on label "methodologie ... tsunami" at bounding box center [546, 146] width 164 height 29
click at [546, 156] on input "methodologie ... tsunami" at bounding box center [550, 151] width 9 height 9
radio input "true"
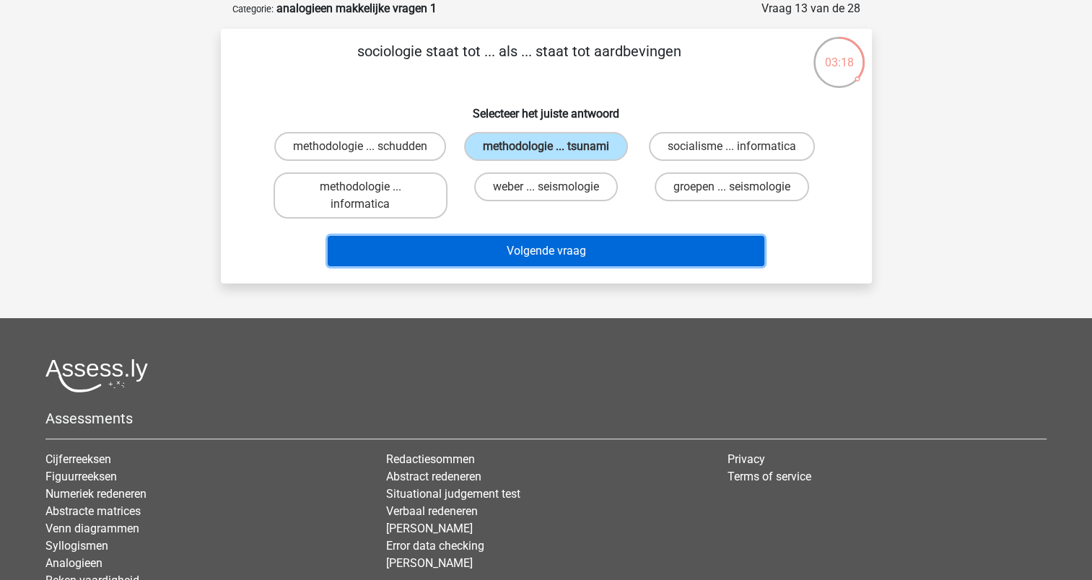
click at [536, 240] on button "Volgende vraag" at bounding box center [546, 251] width 437 height 30
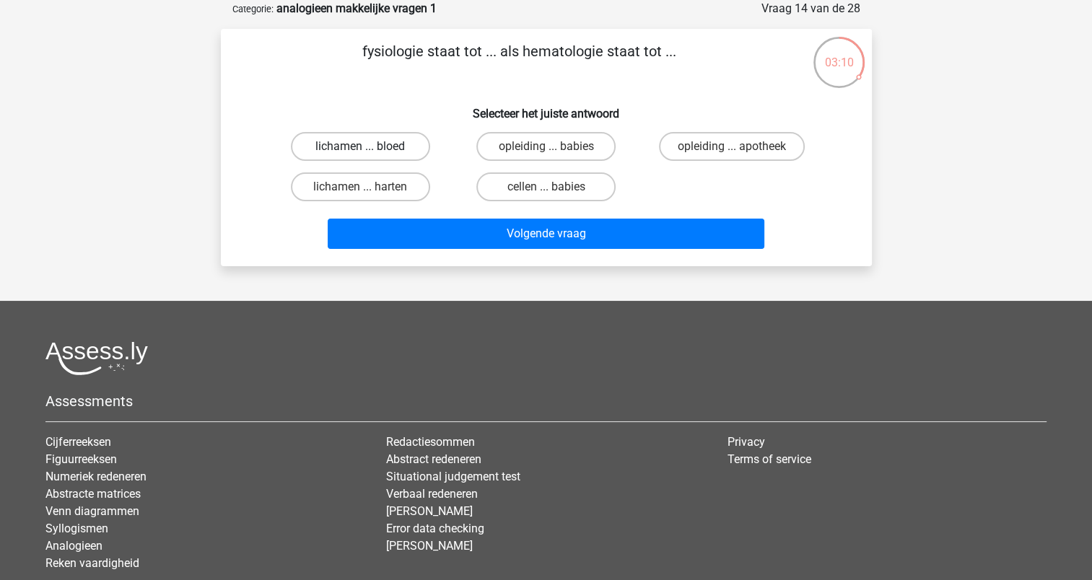
click at [409, 150] on label "lichamen ... bloed" at bounding box center [360, 146] width 139 height 29
click at [370, 150] on input "lichamen ... bloed" at bounding box center [364, 151] width 9 height 9
radio input "true"
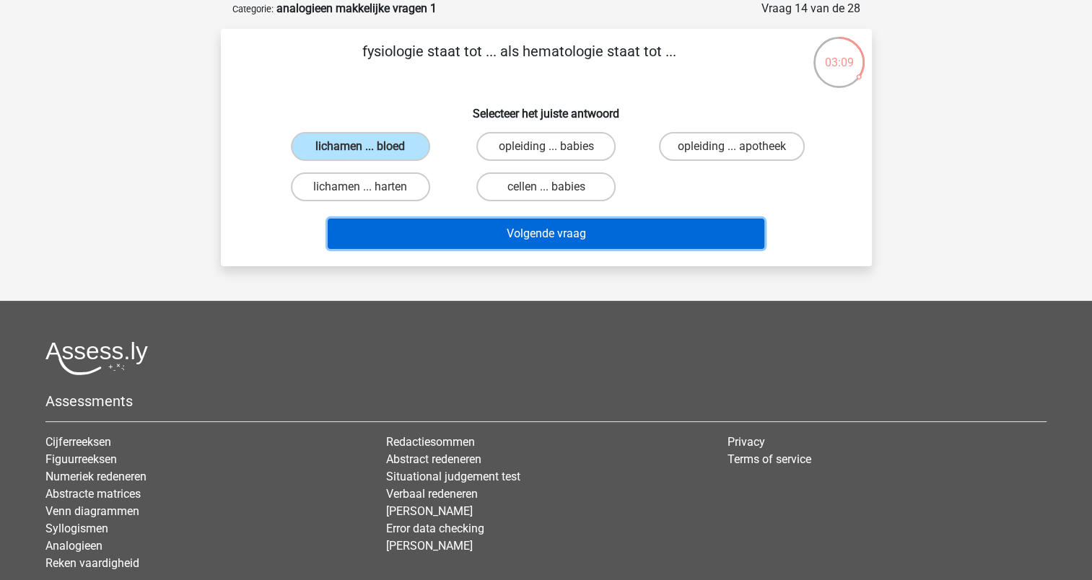
click at [502, 241] on button "Volgende vraag" at bounding box center [546, 234] width 437 height 30
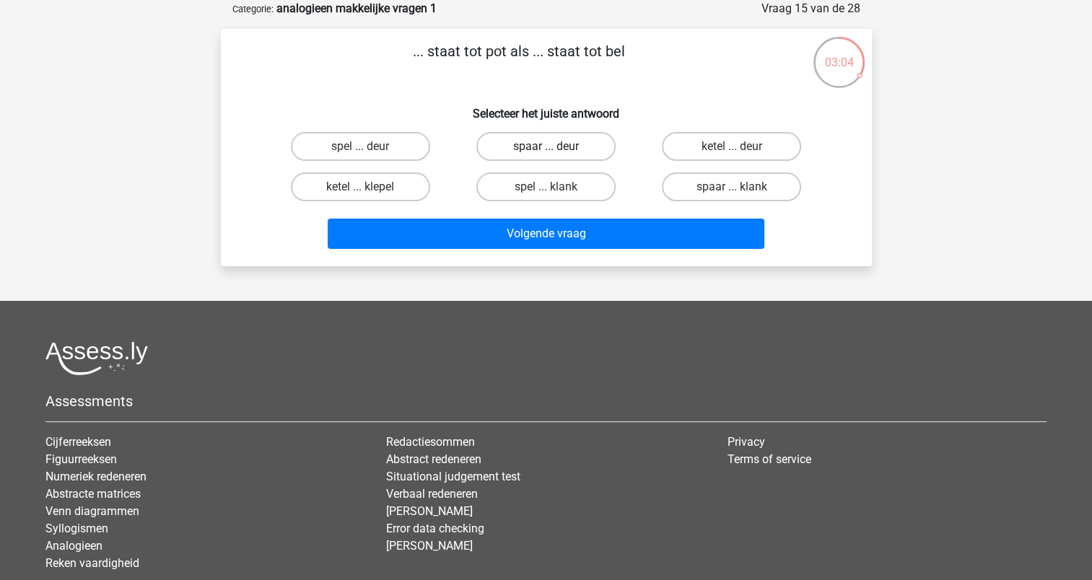
click at [575, 151] on label "spaar ... deur" at bounding box center [545, 146] width 139 height 29
click at [555, 151] on input "spaar ... deur" at bounding box center [550, 151] width 9 height 9
radio input "true"
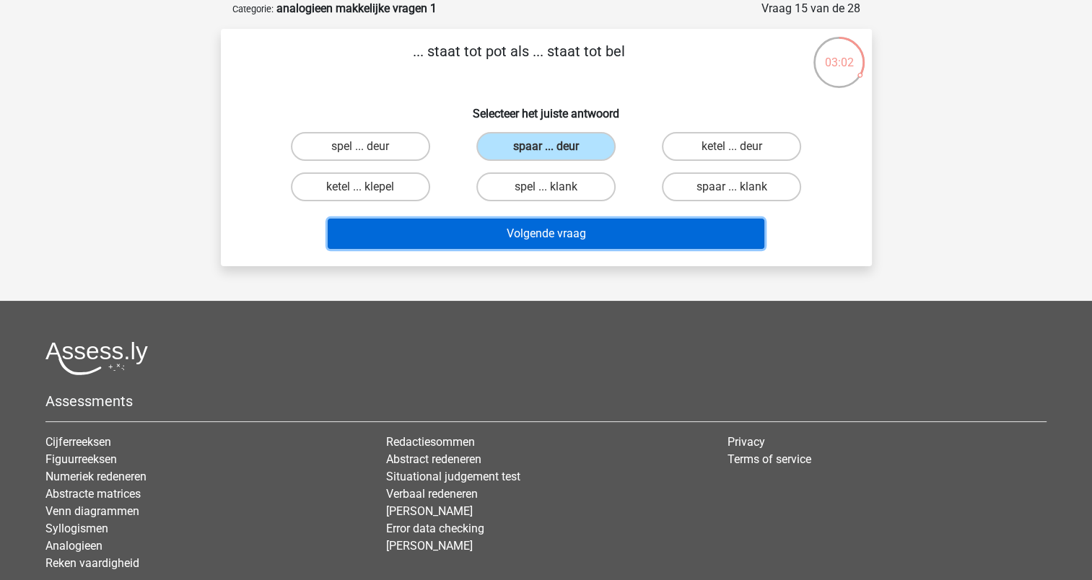
click at [576, 231] on button "Volgende vraag" at bounding box center [546, 234] width 437 height 30
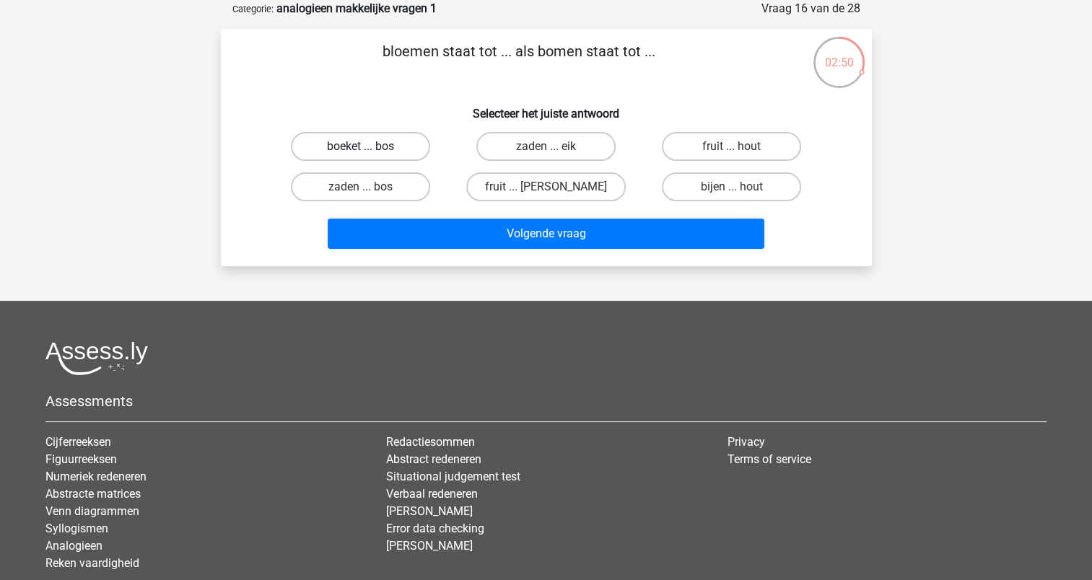
click at [399, 149] on label "boeket ... bos" at bounding box center [360, 146] width 139 height 29
click at [370, 149] on input "boeket ... bos" at bounding box center [364, 151] width 9 height 9
radio input "true"
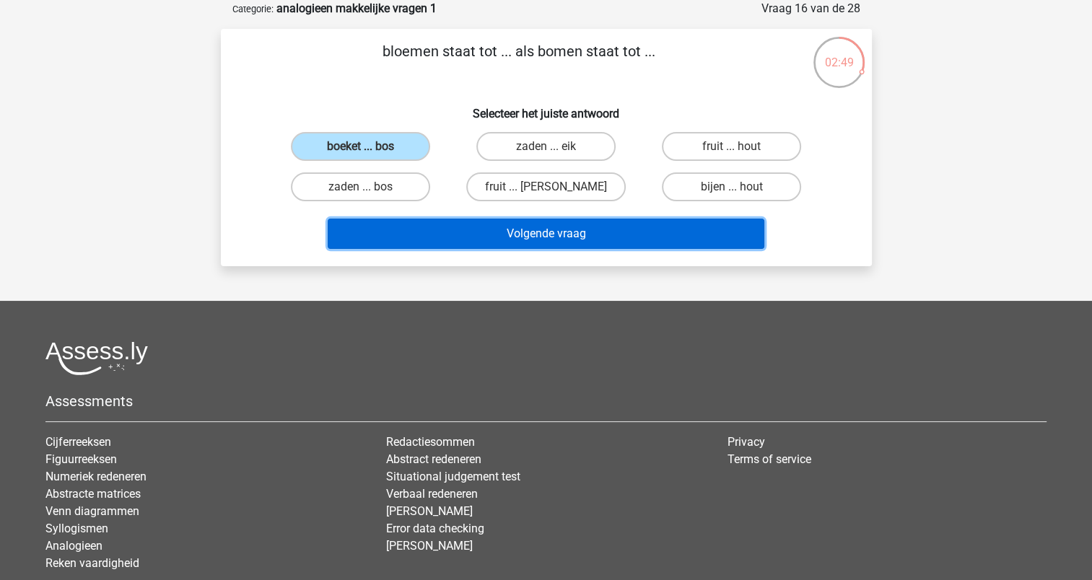
click at [517, 232] on button "Volgende vraag" at bounding box center [546, 234] width 437 height 30
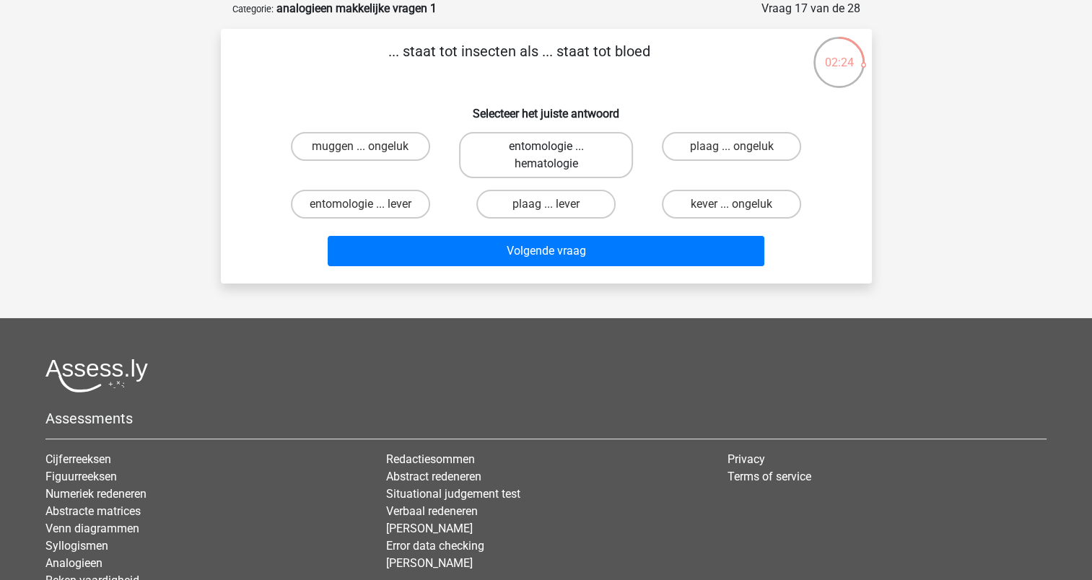
click at [550, 171] on label "entomologie ... hematologie" at bounding box center [546, 155] width 174 height 46
click at [550, 156] on input "entomologie ... hematologie" at bounding box center [550, 151] width 9 height 9
radio input "true"
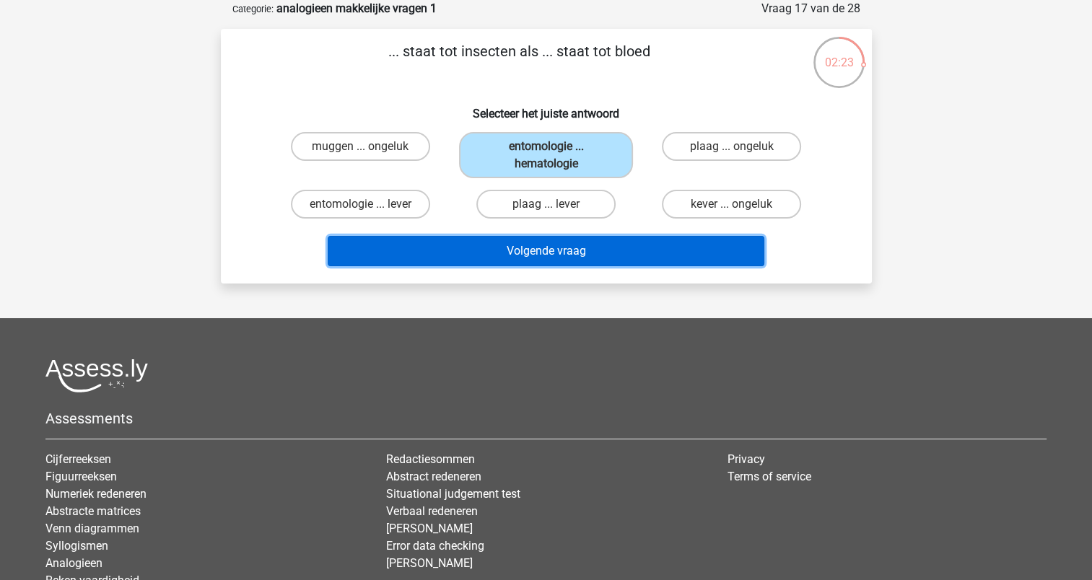
click at [558, 245] on button "Volgende vraag" at bounding box center [546, 251] width 437 height 30
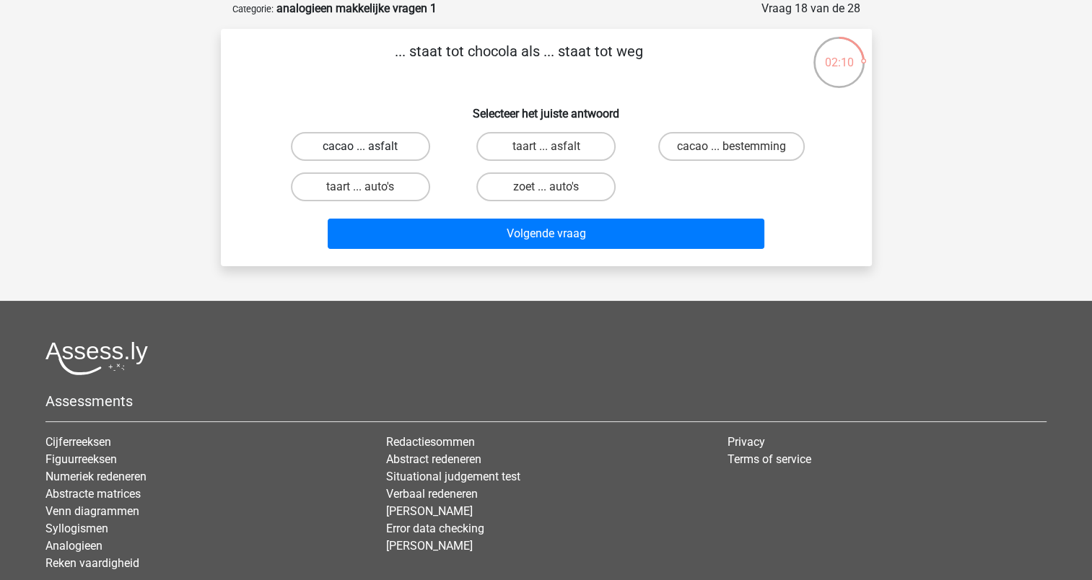
click at [408, 154] on label "cacao ... asfalt" at bounding box center [360, 146] width 139 height 29
click at [370, 154] on input "cacao ... asfalt" at bounding box center [364, 151] width 9 height 9
radio input "true"
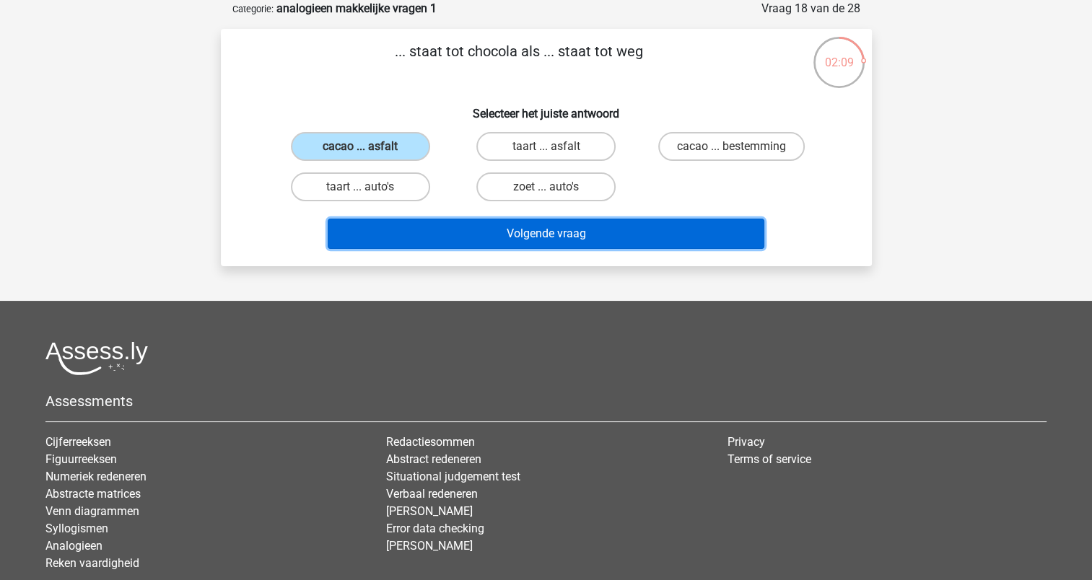
click at [474, 228] on button "Volgende vraag" at bounding box center [546, 234] width 437 height 30
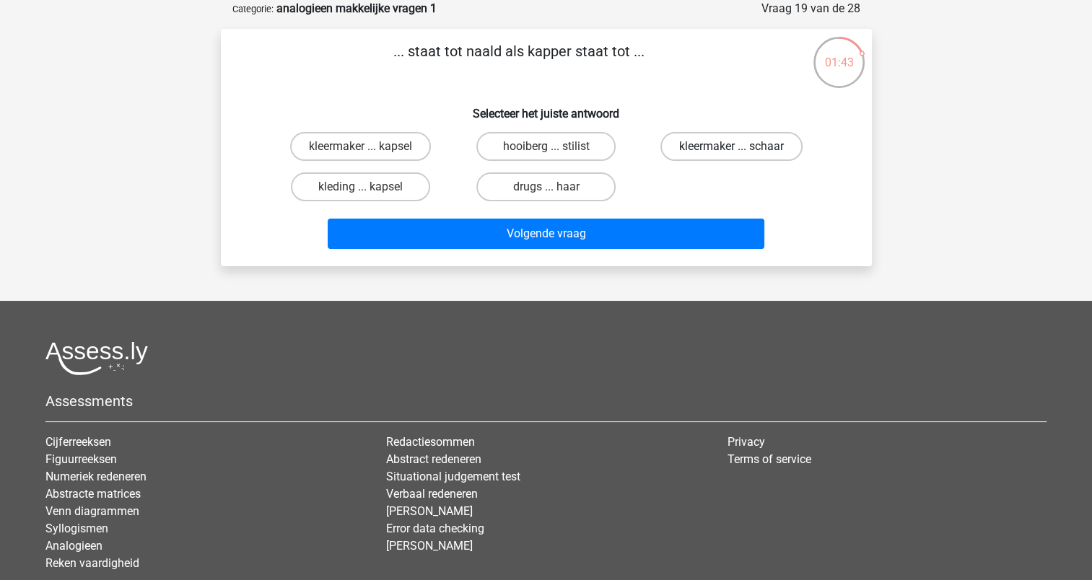
click at [709, 143] on label "kleermaker ... schaar" at bounding box center [732, 146] width 142 height 29
click at [732, 147] on input "kleermaker ... schaar" at bounding box center [736, 151] width 9 height 9
radio input "true"
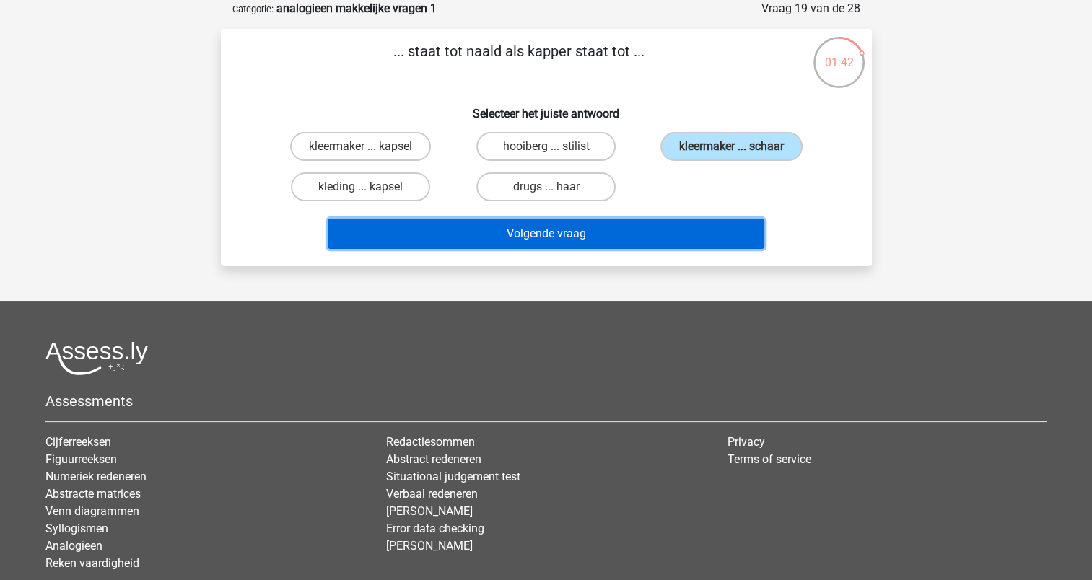
click at [679, 233] on button "Volgende vraag" at bounding box center [546, 234] width 437 height 30
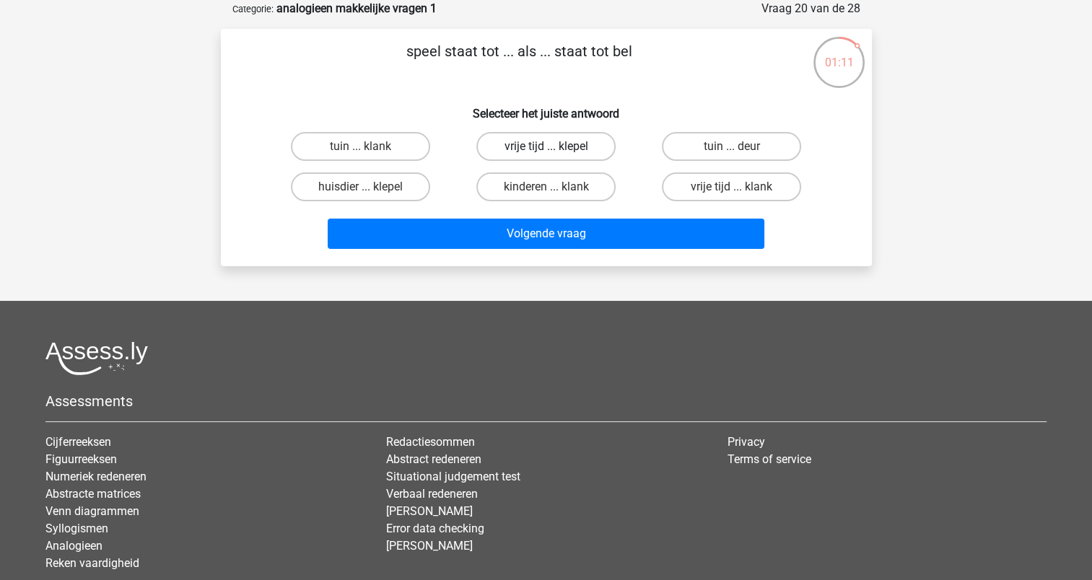
click at [598, 149] on label "vrije tijd ... klepel" at bounding box center [545, 146] width 139 height 29
click at [555, 149] on input "vrije tijd ... klepel" at bounding box center [550, 151] width 9 height 9
radio input "true"
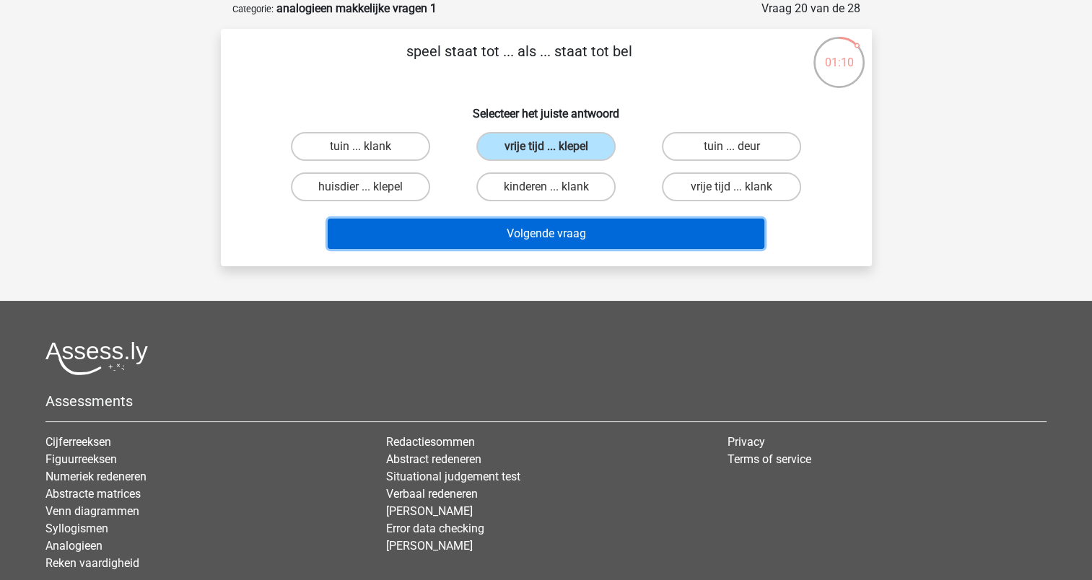
click at [618, 243] on button "Volgende vraag" at bounding box center [546, 234] width 437 height 30
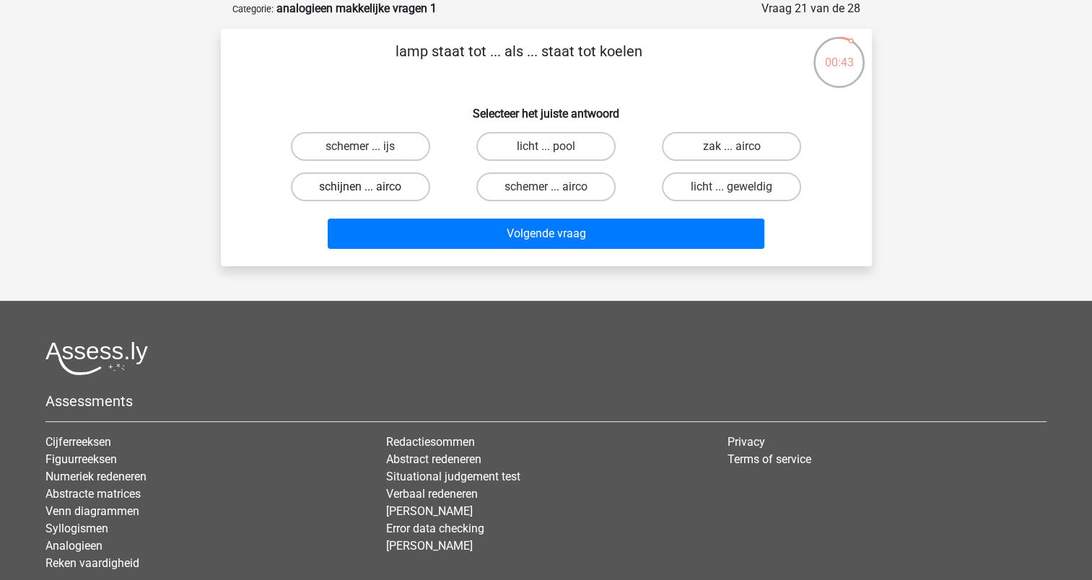
click at [389, 176] on label "schijnen ... airco" at bounding box center [360, 187] width 139 height 29
click at [370, 187] on input "schijnen ... airco" at bounding box center [364, 191] width 9 height 9
radio input "true"
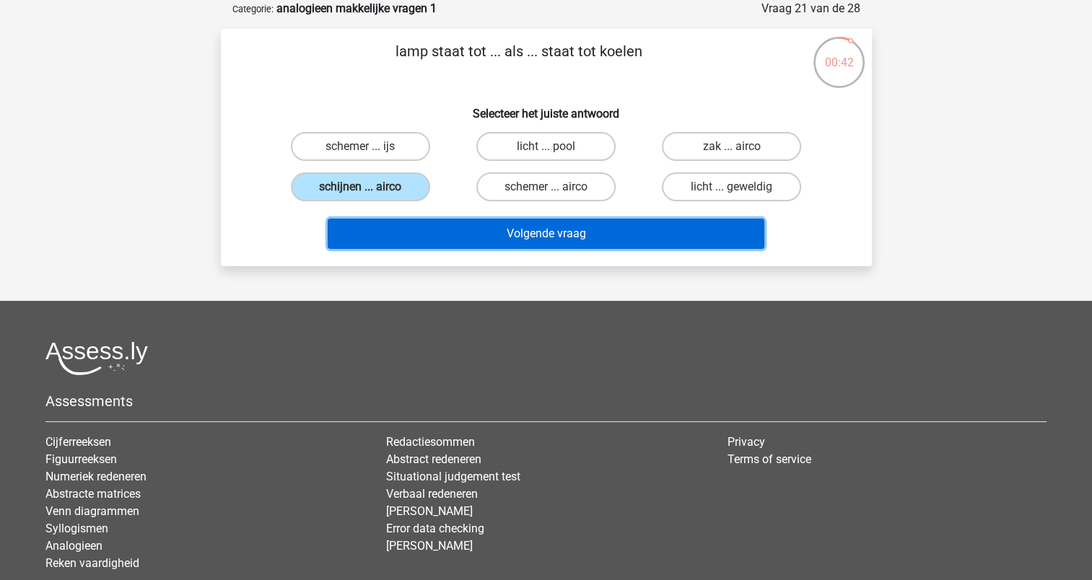
click at [508, 243] on button "Volgende vraag" at bounding box center [546, 234] width 437 height 30
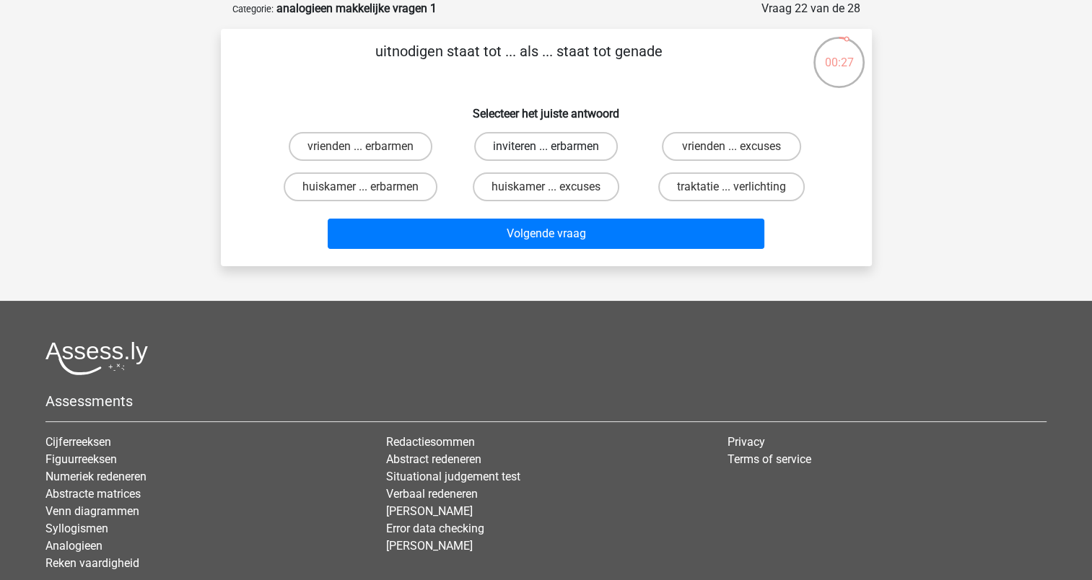
click at [584, 140] on label "inviteren ... erbarmen" at bounding box center [546, 146] width 144 height 29
click at [555, 147] on input "inviteren ... erbarmen" at bounding box center [550, 151] width 9 height 9
radio input "true"
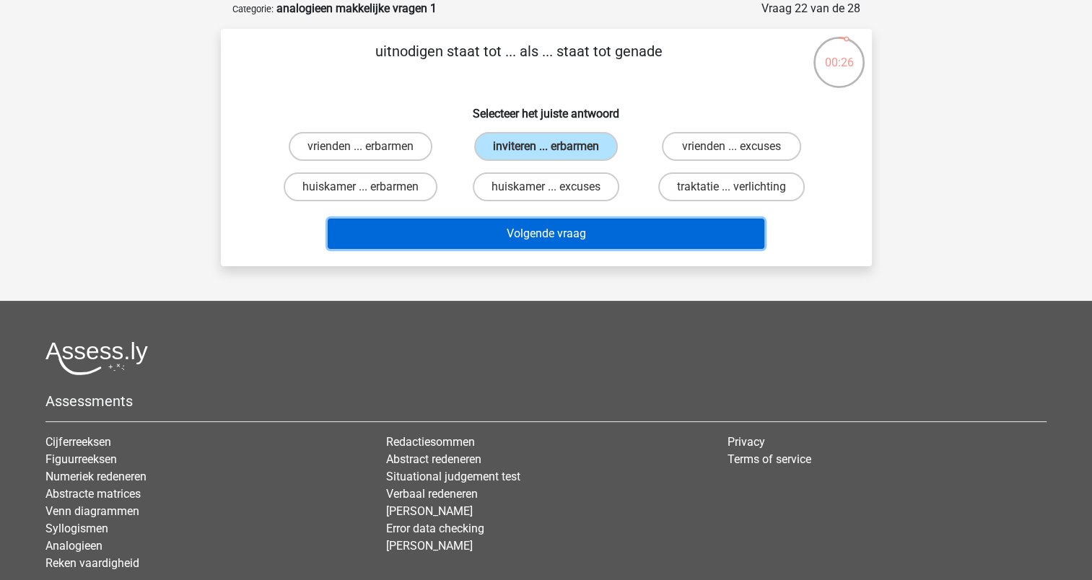
click at [575, 227] on button "Volgende vraag" at bounding box center [546, 234] width 437 height 30
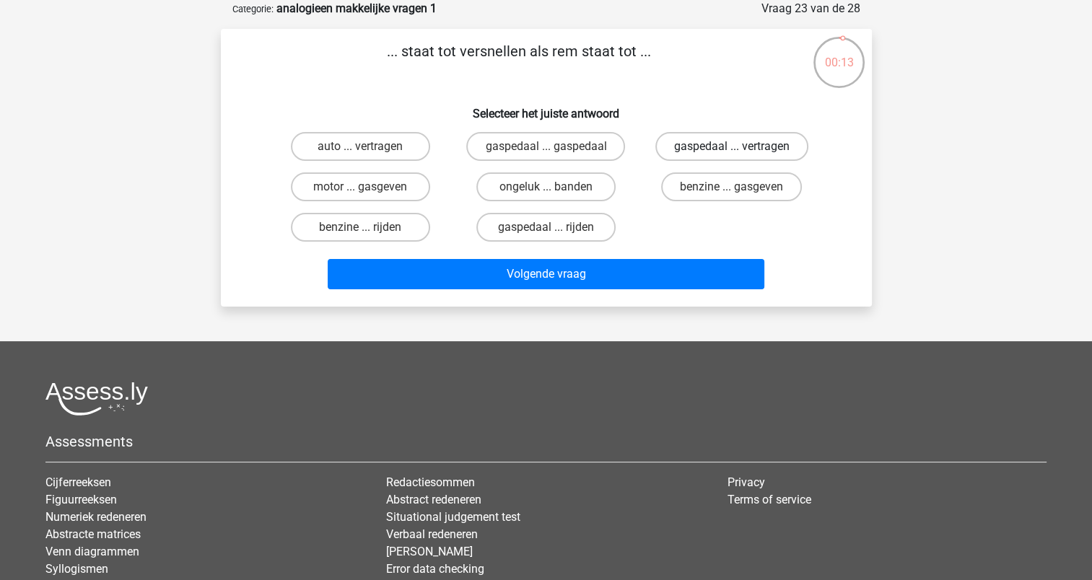
click at [723, 147] on label "gaspedaal ... vertragen" at bounding box center [732, 146] width 153 height 29
click at [732, 147] on input "gaspedaal ... vertragen" at bounding box center [736, 151] width 9 height 9
radio input "true"
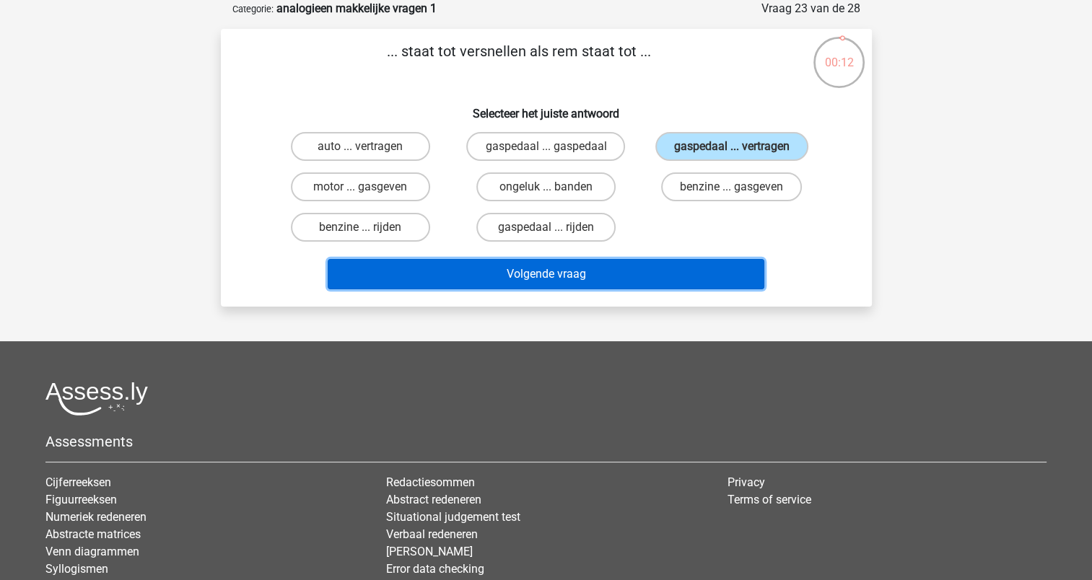
click at [679, 271] on button "Volgende vraag" at bounding box center [546, 274] width 437 height 30
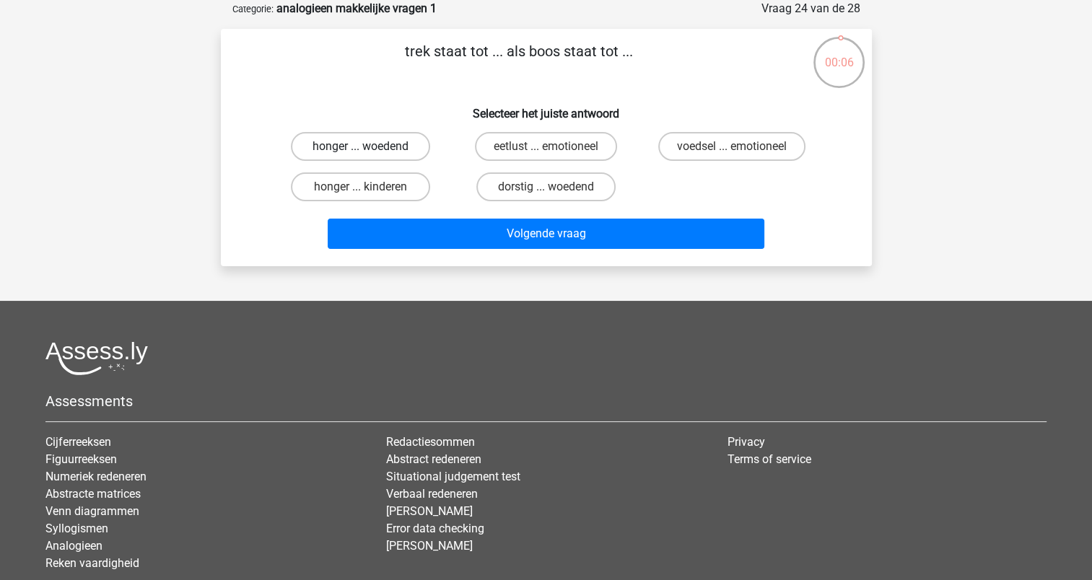
click at [422, 139] on label "honger ... woedend" at bounding box center [360, 146] width 139 height 29
click at [370, 147] on input "honger ... woedend" at bounding box center [364, 151] width 9 height 9
radio input "true"
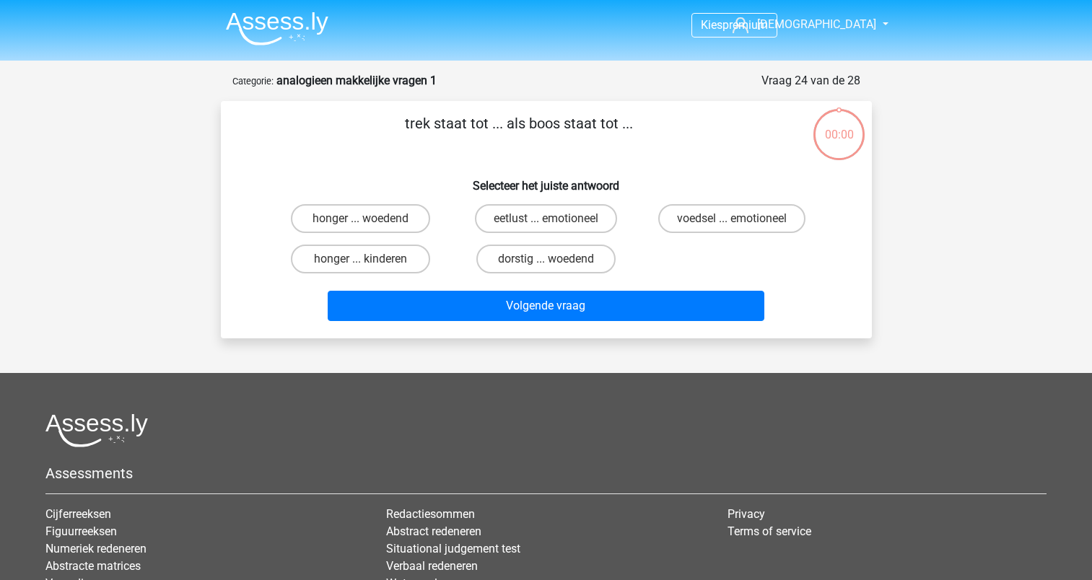
scroll to position [72, 0]
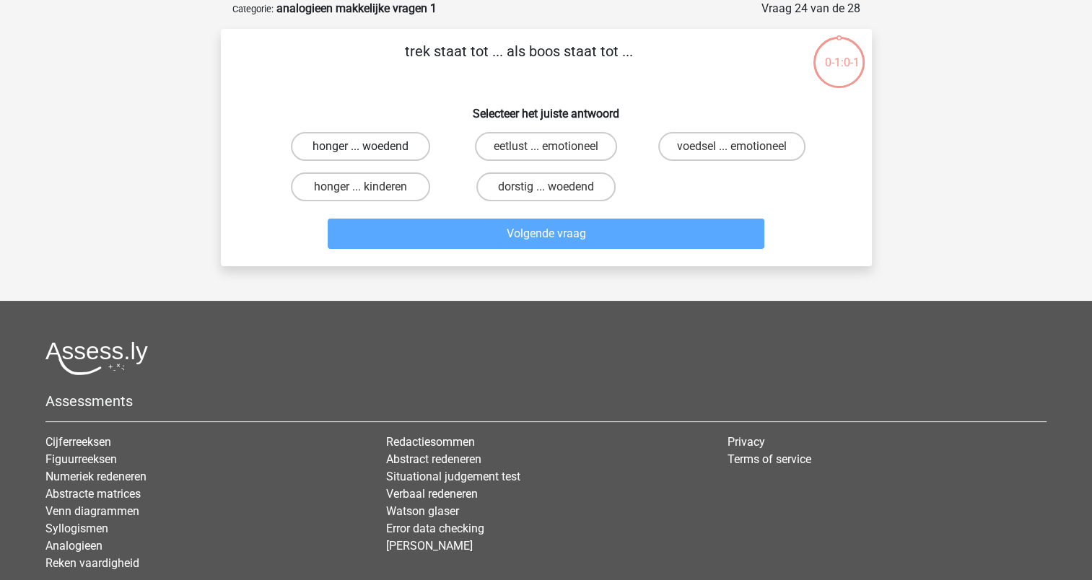
click at [383, 147] on label "honger ... woedend" at bounding box center [360, 146] width 139 height 29
click at [370, 147] on input "honger ... woedend" at bounding box center [364, 151] width 9 height 9
radio input "true"
